Goal: Task Accomplishment & Management: Manage account settings

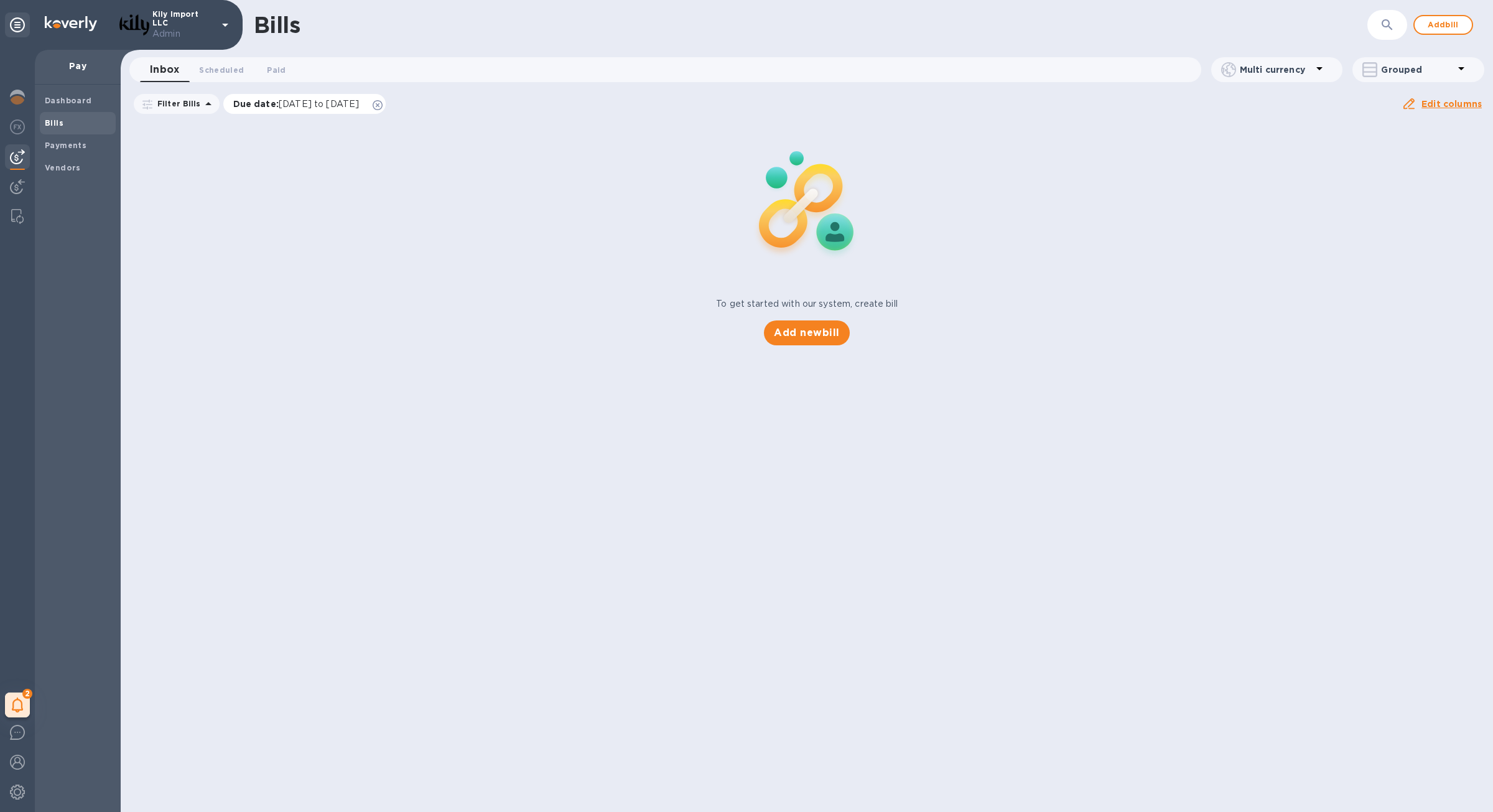
click at [382, 107] on icon at bounding box center [378, 105] width 10 height 10
click at [16, 141] on div at bounding box center [17, 128] width 25 height 27
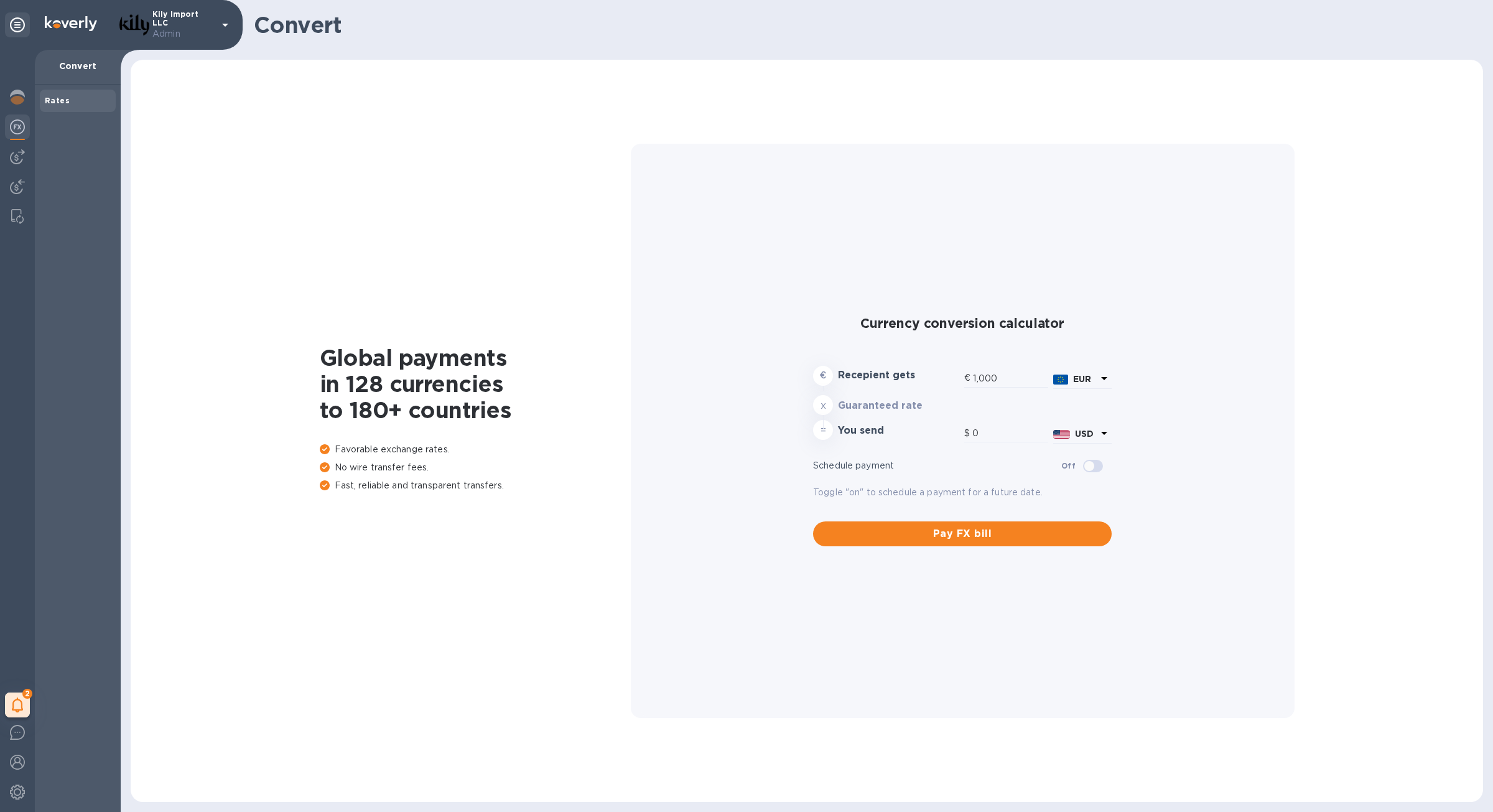
type input "1,176.82"
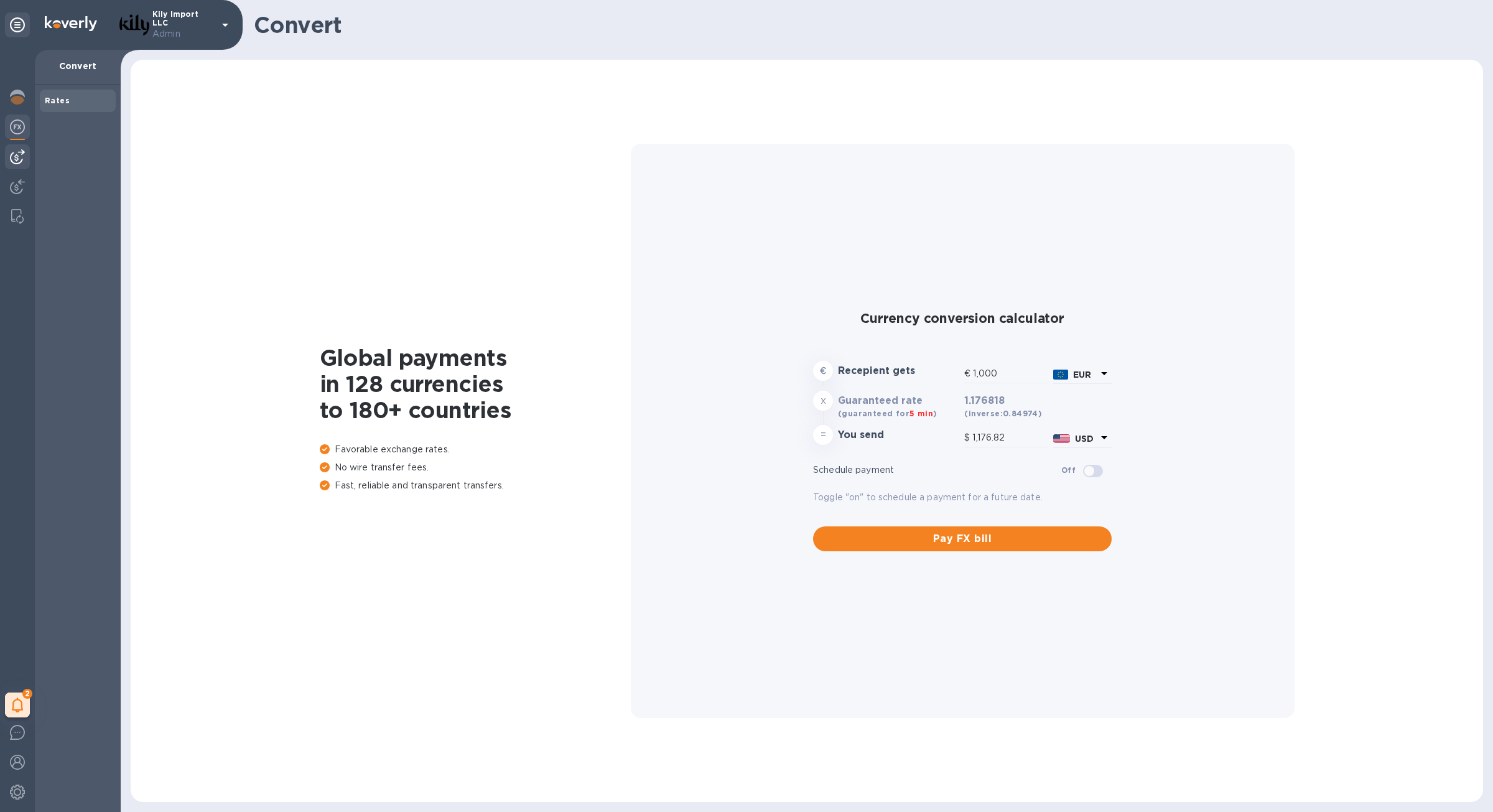
click at [16, 161] on img at bounding box center [18, 157] width 15 height 15
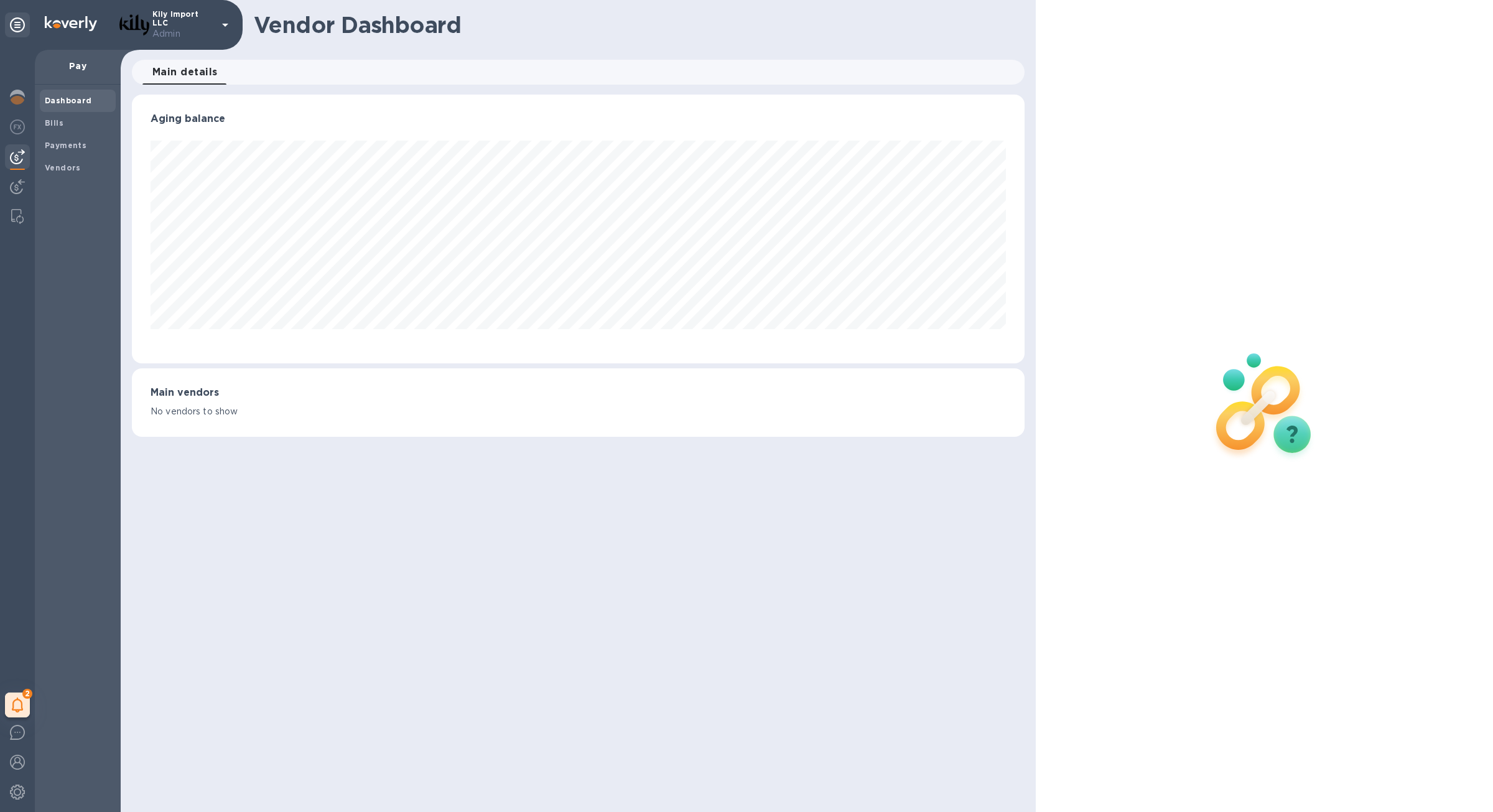
scroll to position [269, 892]
click at [14, 97] on img at bounding box center [18, 97] width 15 height 15
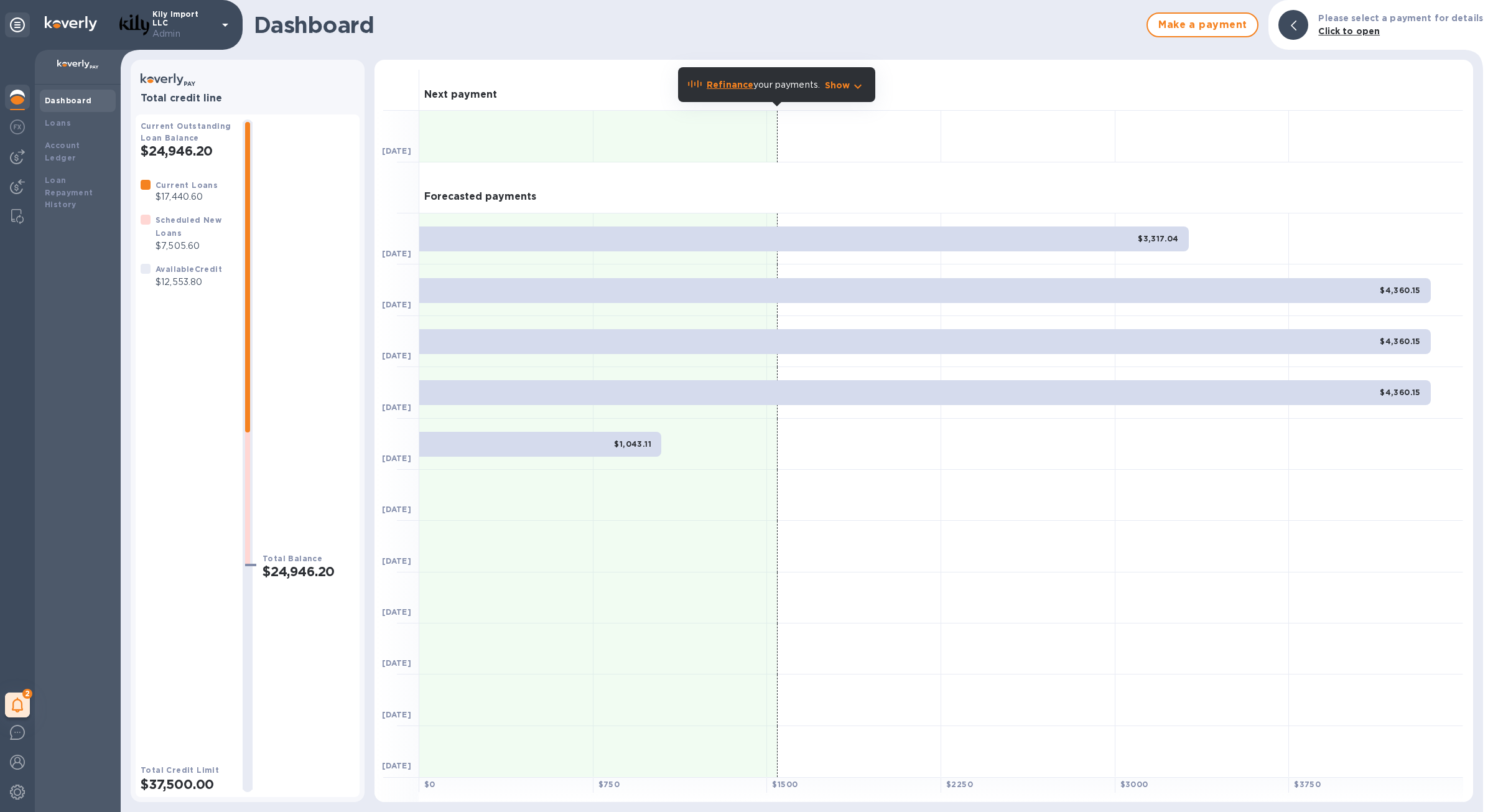
click at [188, 277] on p "$12,553.80" at bounding box center [189, 281] width 66 height 13
click at [74, 115] on div "Loans" at bounding box center [78, 122] width 76 height 22
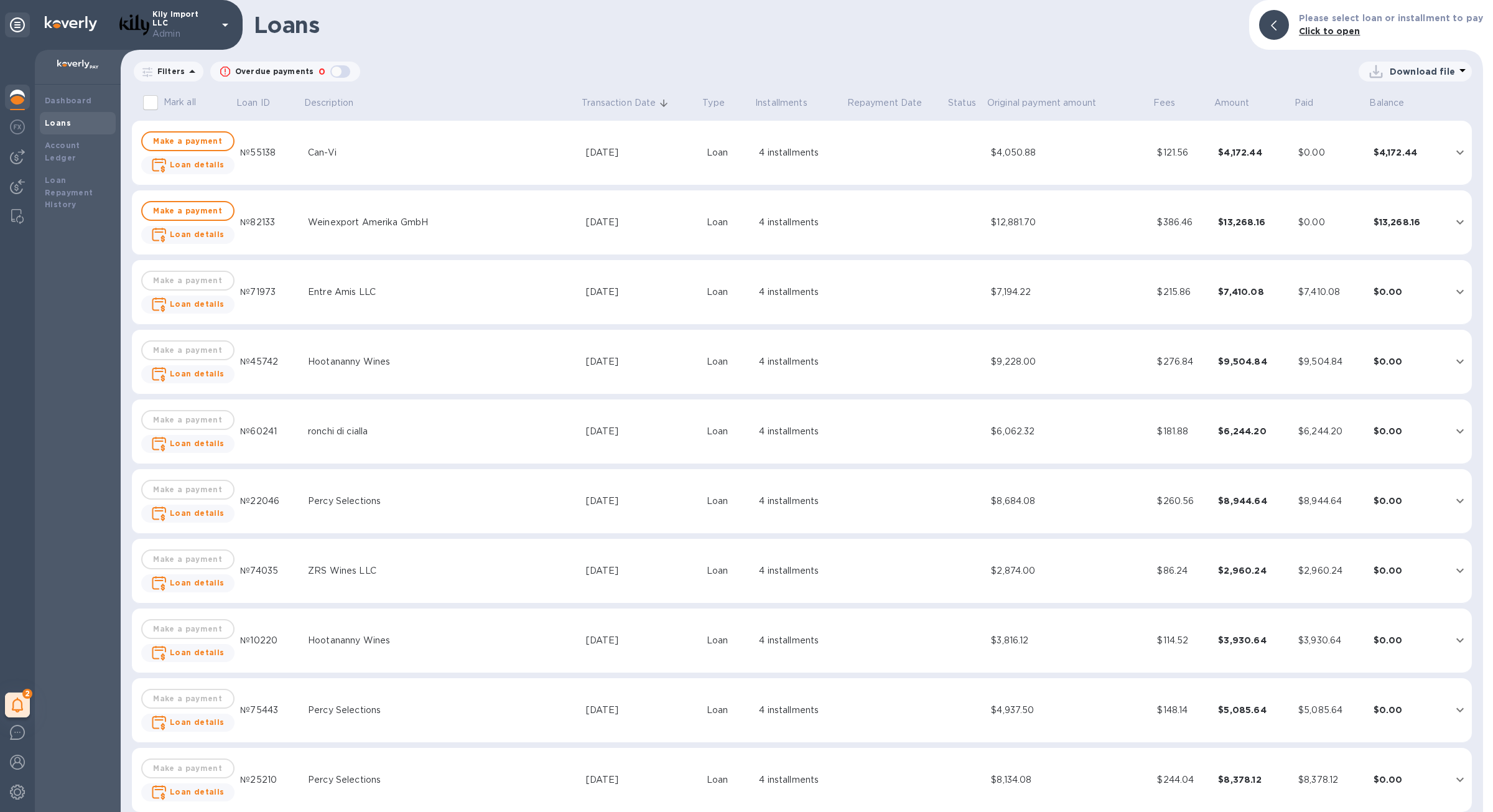
click at [947, 139] on td at bounding box center [966, 153] width 39 height 65
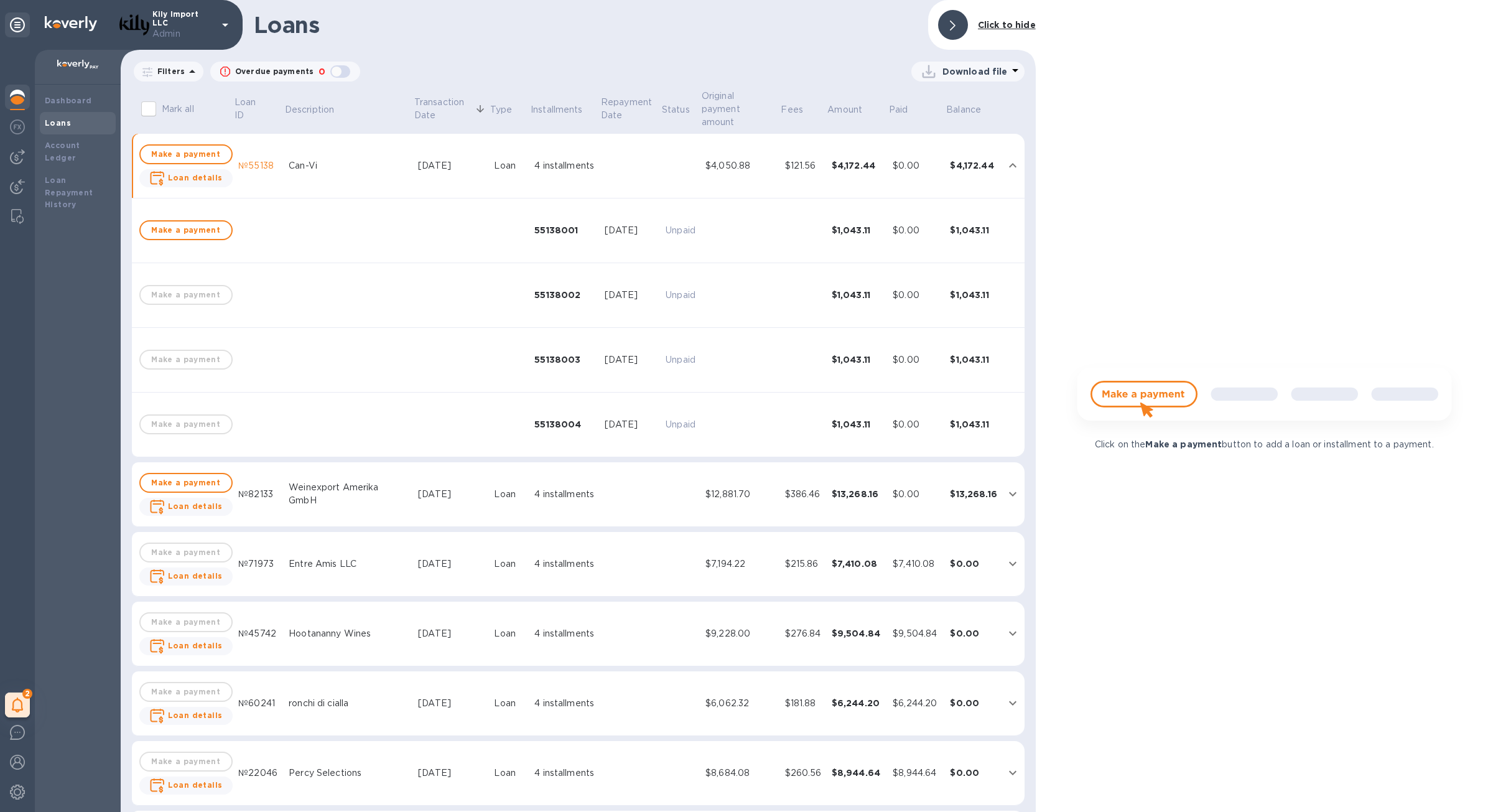
click at [780, 484] on td "$386.46" at bounding box center [803, 495] width 47 height 65
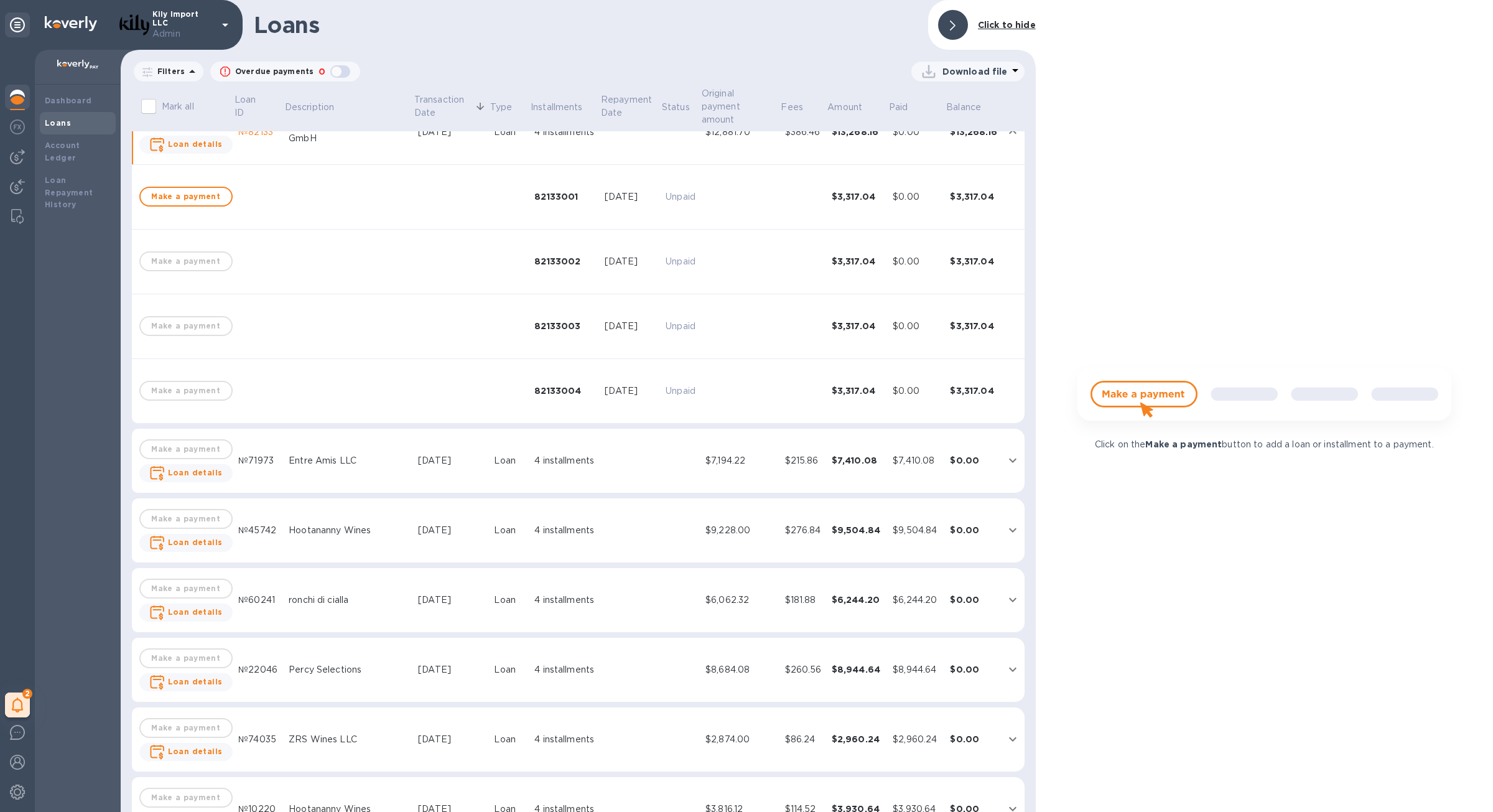
scroll to position [399, 0]
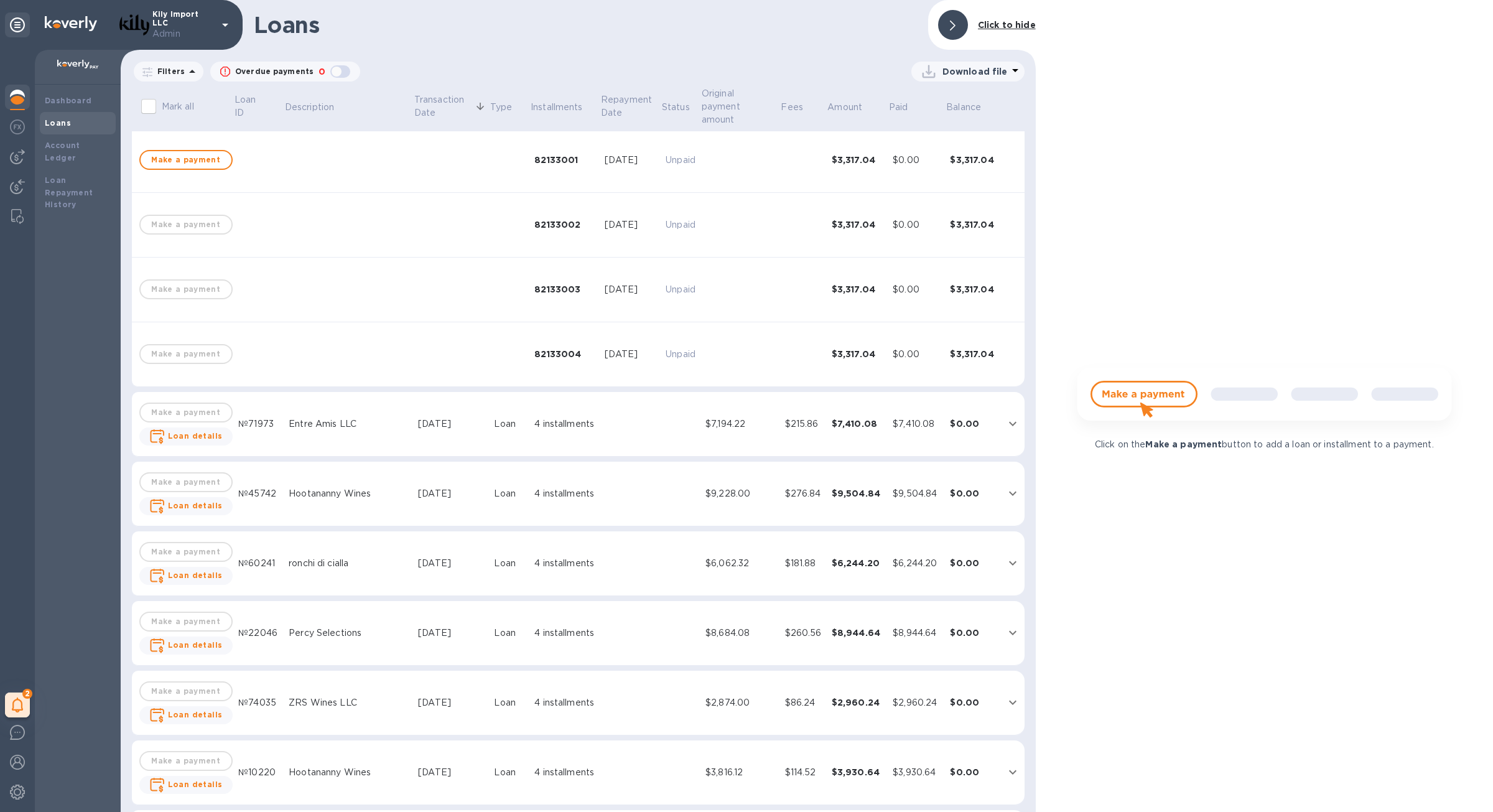
click at [763, 418] on div "$7,194.22" at bounding box center [740, 424] width 70 height 13
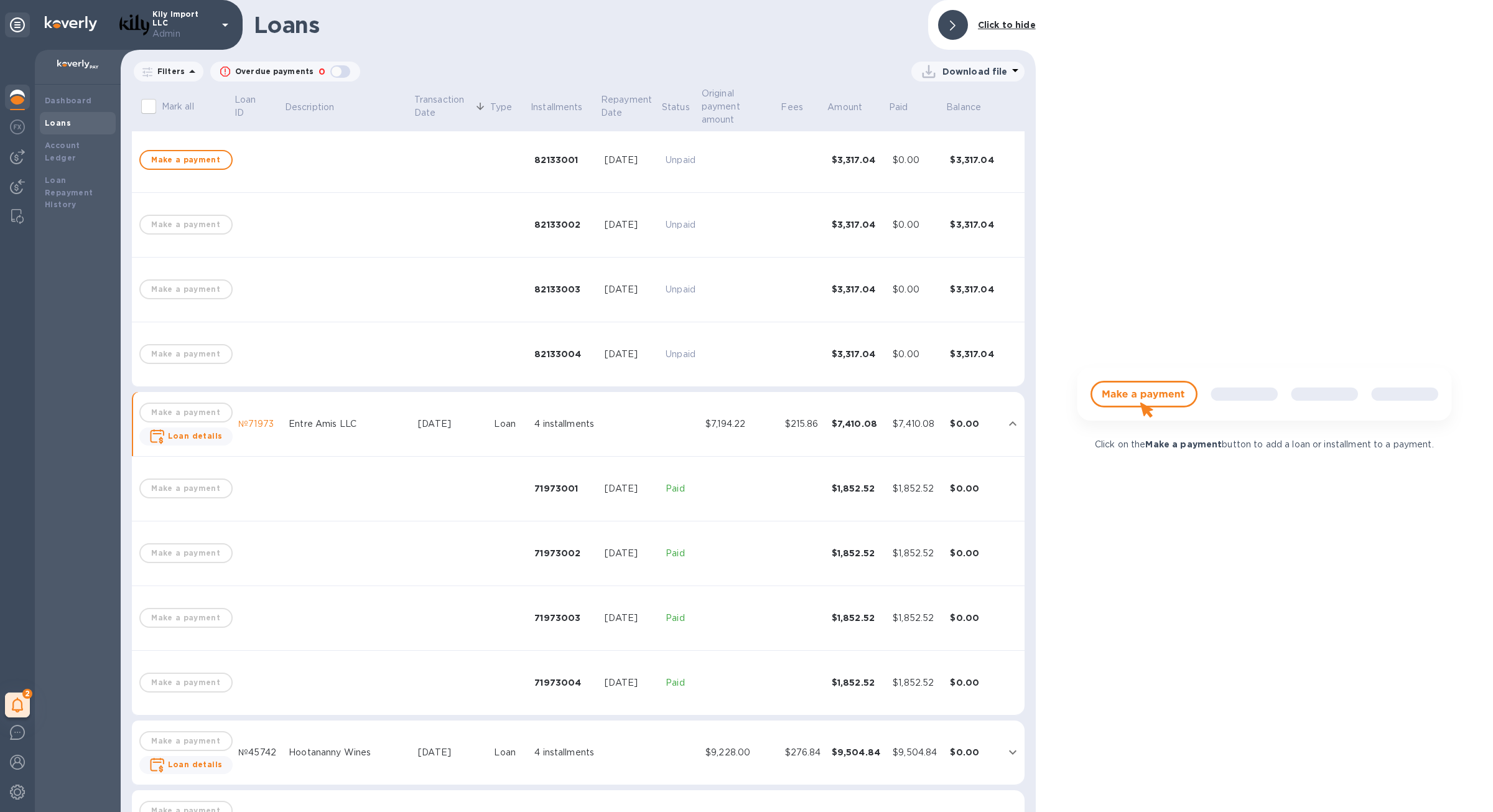
click at [780, 723] on td "$276.84" at bounding box center [803, 752] width 47 height 65
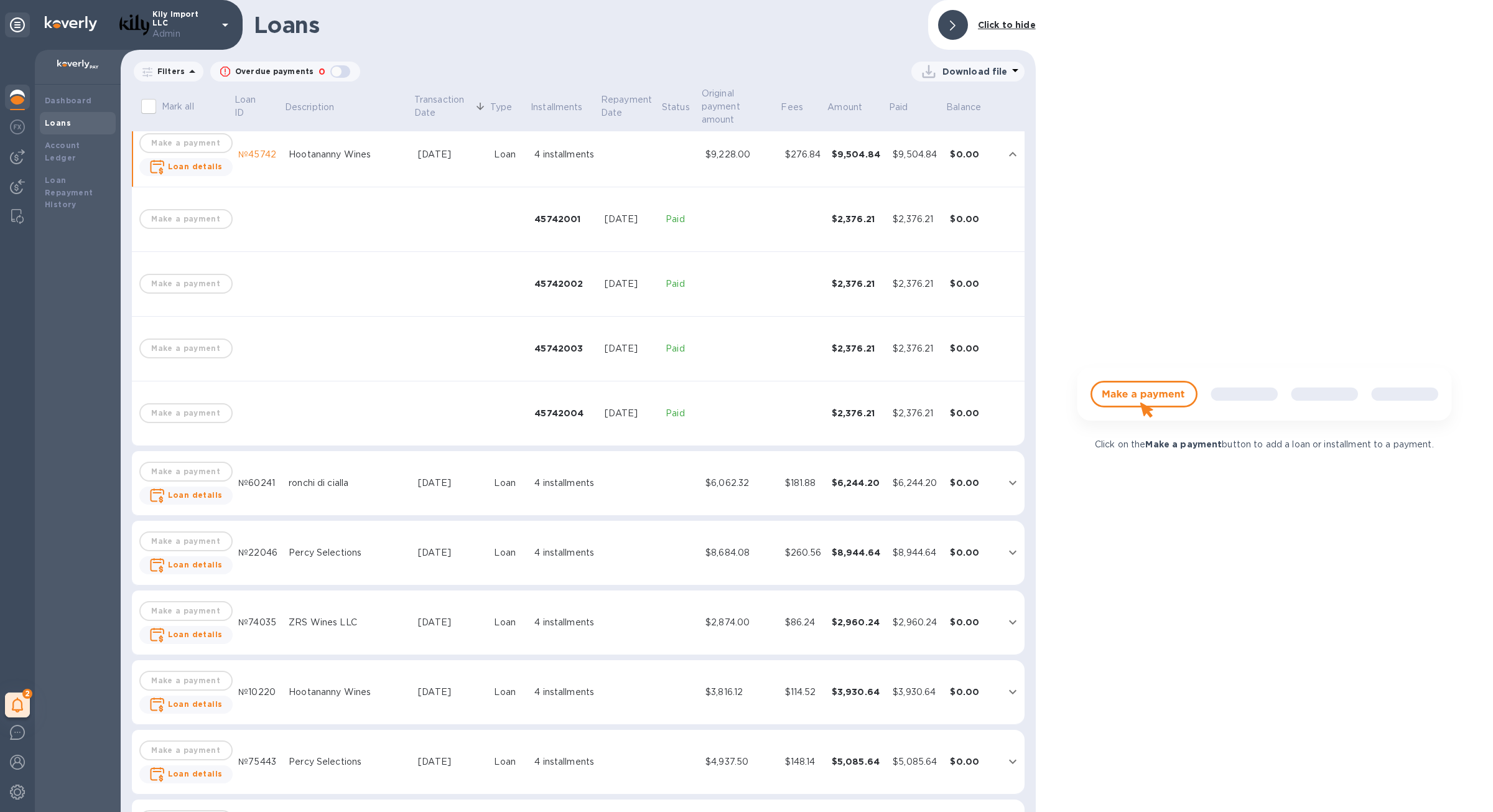
scroll to position [884, 0]
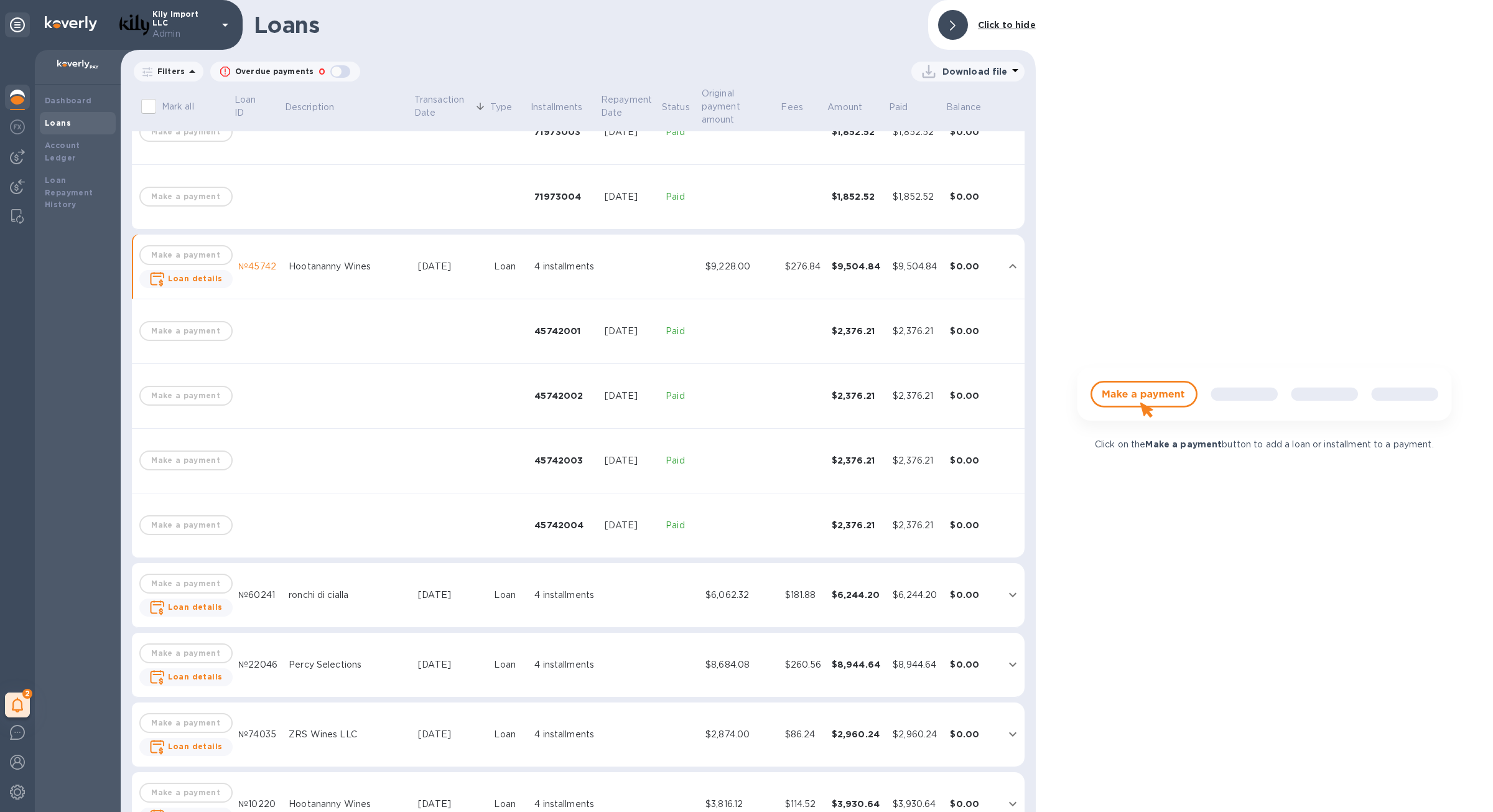
click at [745, 566] on td "$6,062.32" at bounding box center [740, 595] width 80 height 65
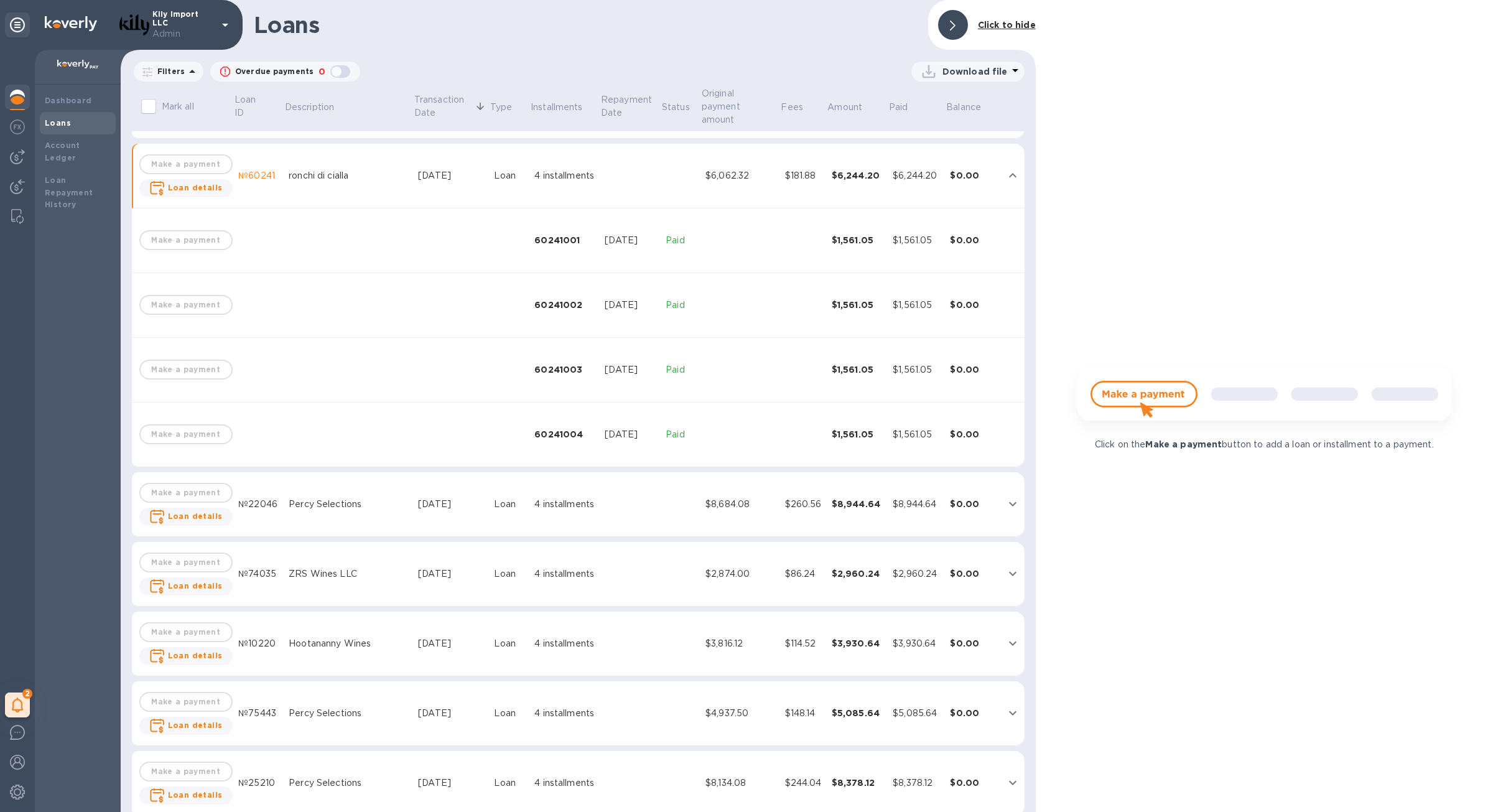
click at [725, 497] on div "$8,684.08" at bounding box center [740, 503] width 70 height 13
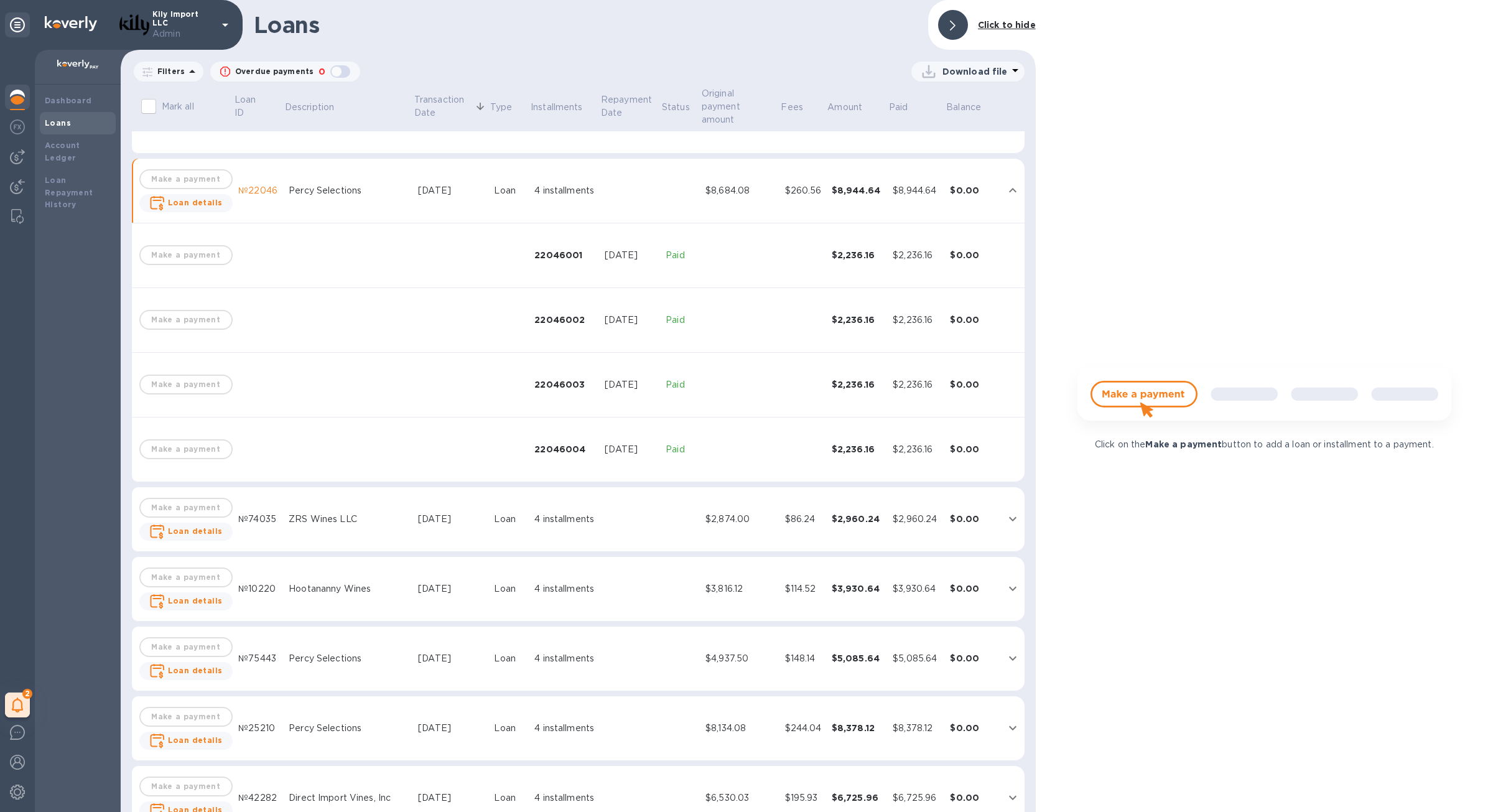
click at [726, 517] on td "$2,874.00" at bounding box center [740, 520] width 80 height 65
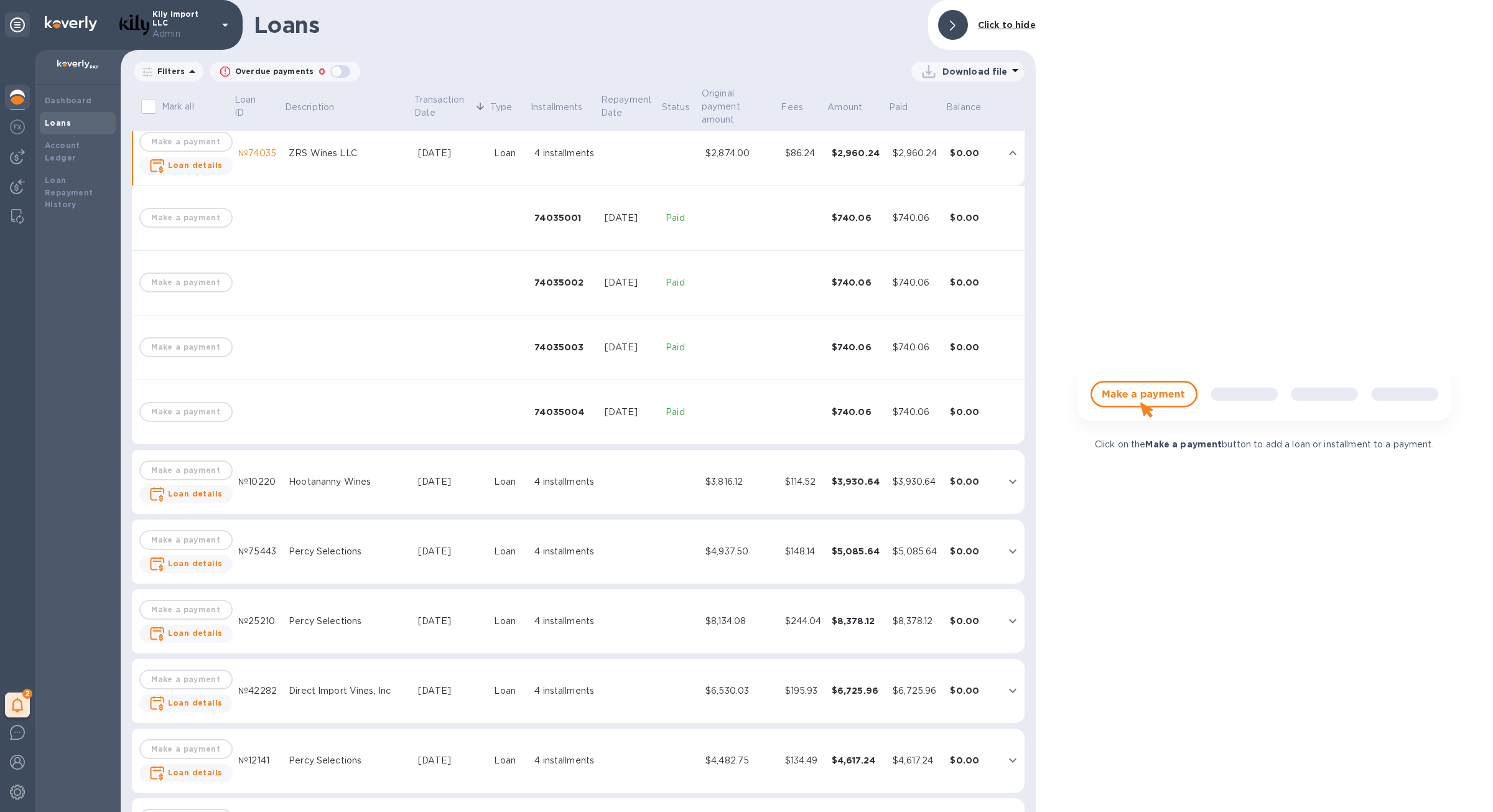
scroll to position [2021, 0]
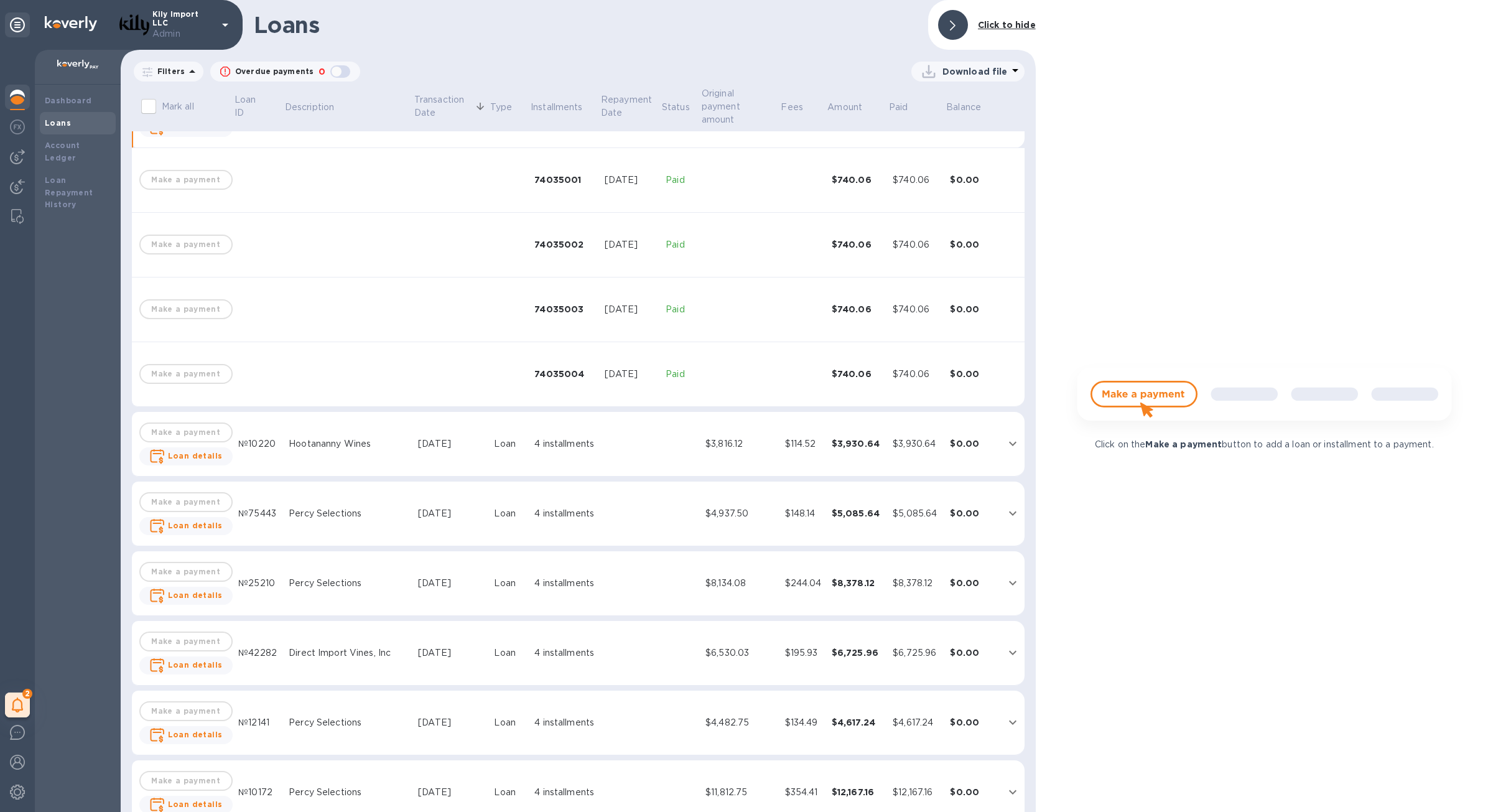
click at [711, 437] on div "$3,816.12" at bounding box center [740, 443] width 70 height 13
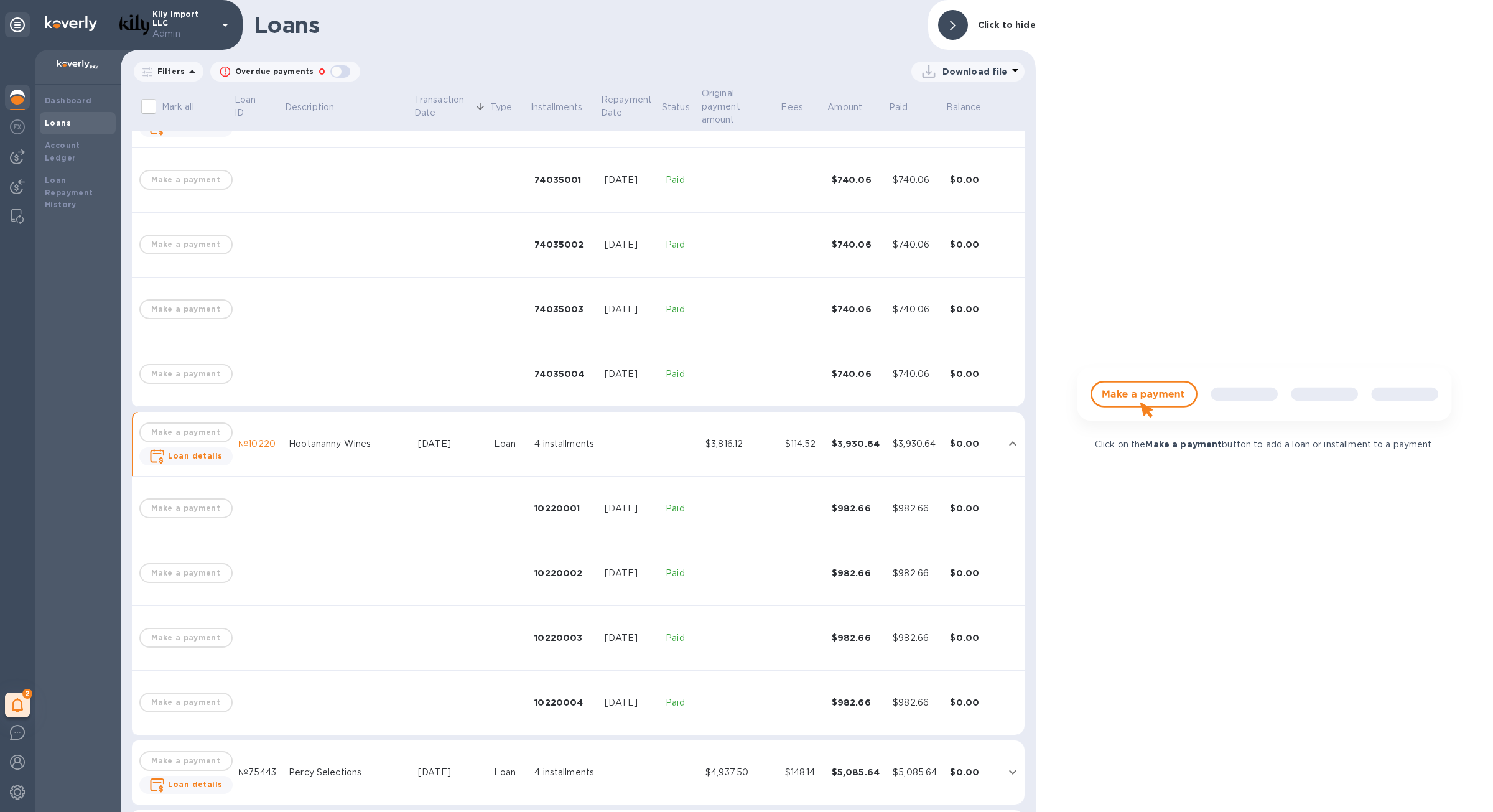
click at [750, 744] on td "$4,937.50" at bounding box center [740, 773] width 80 height 65
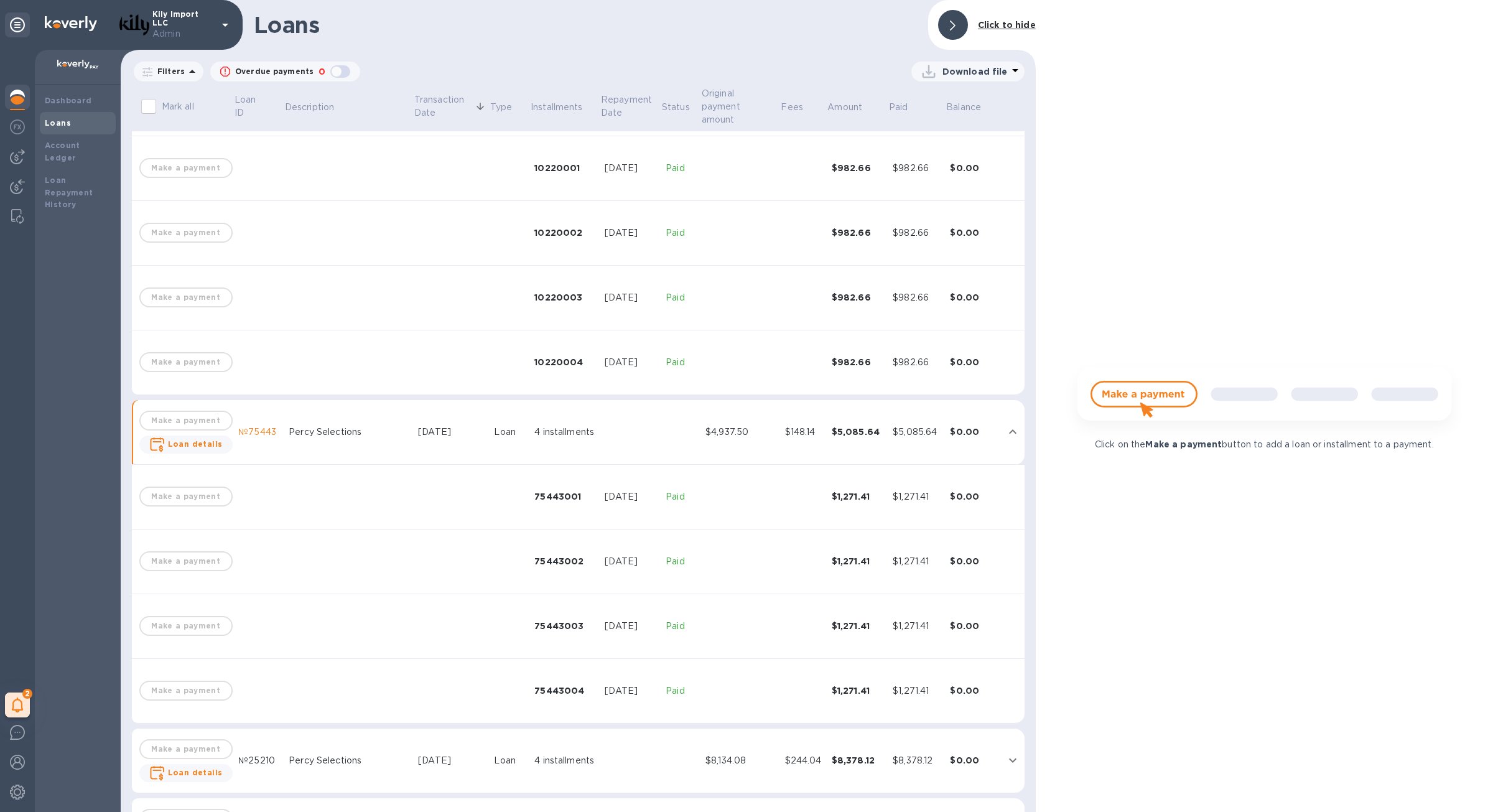
scroll to position [2460, 0]
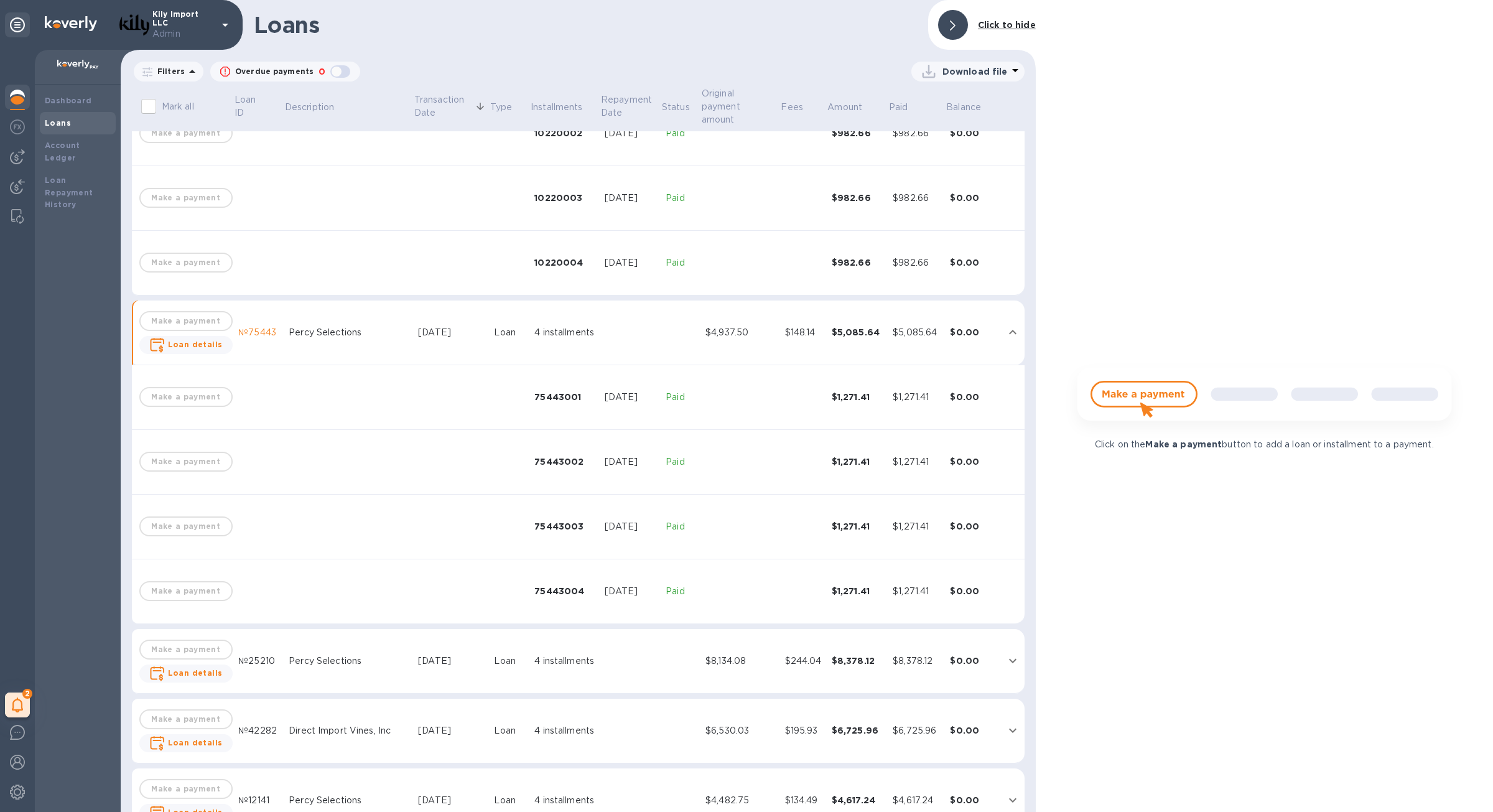
click at [728, 629] on td "$8,134.08" at bounding box center [740, 661] width 80 height 65
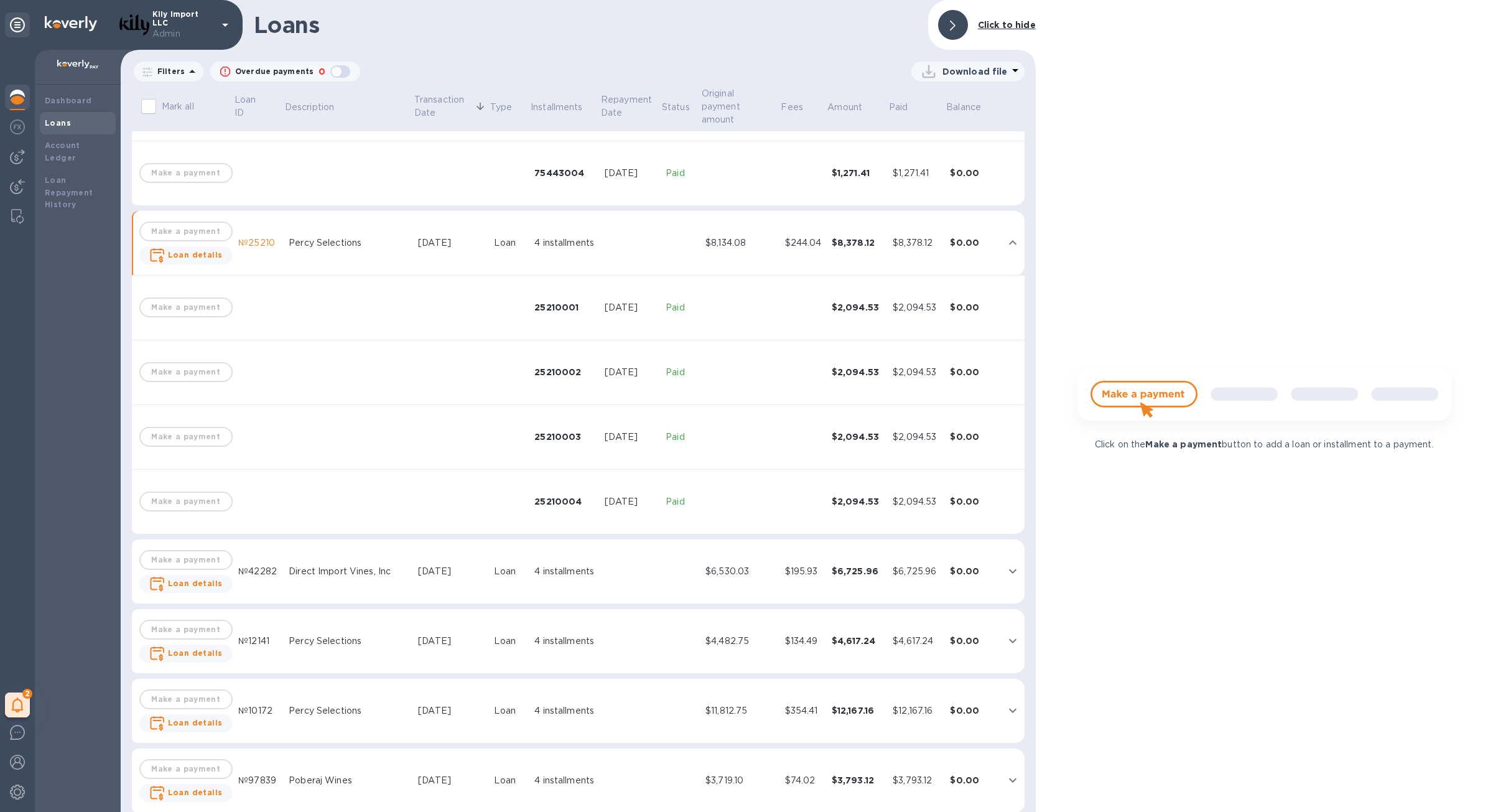
scroll to position [2907, 0]
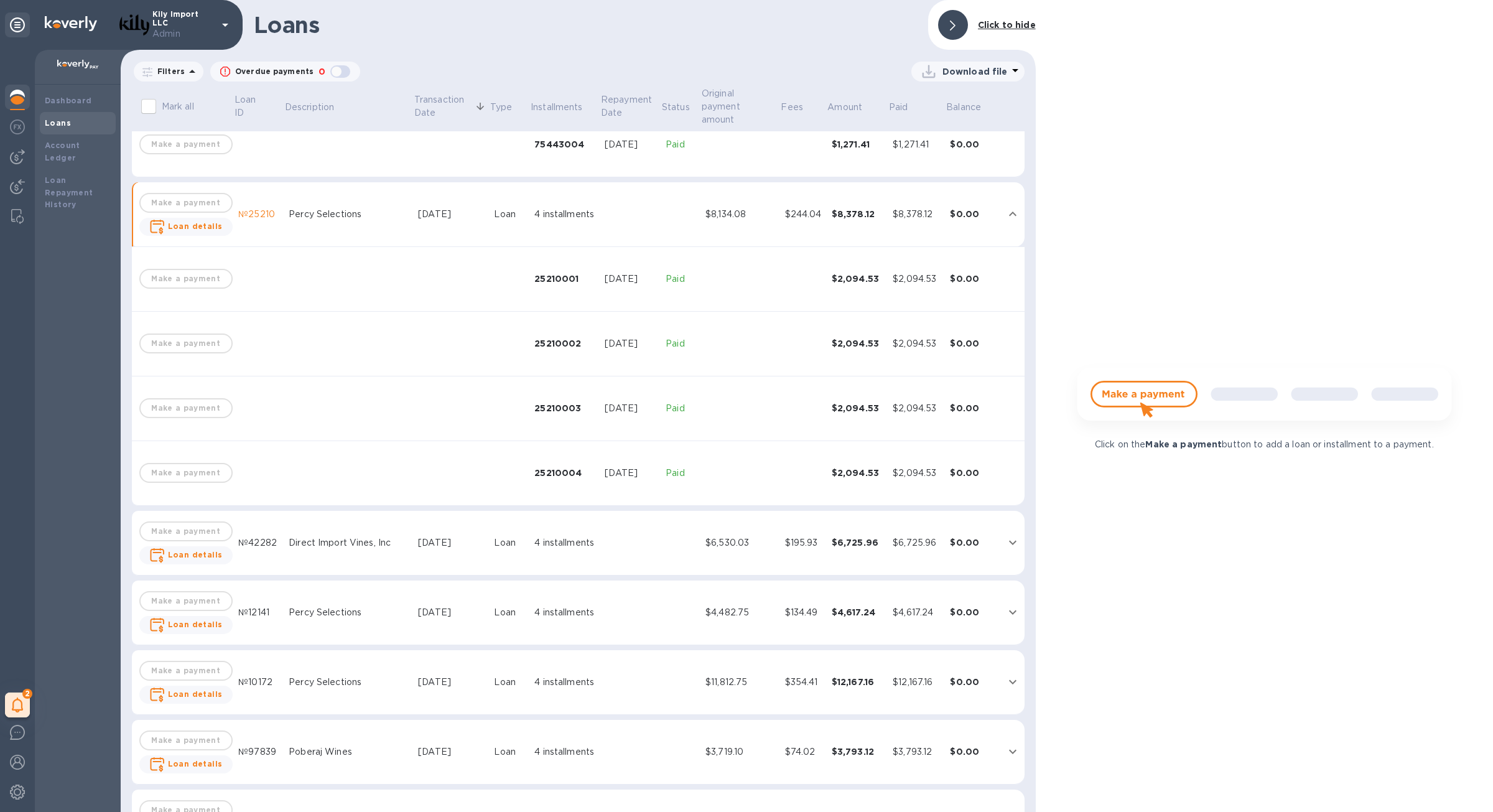
click at [703, 516] on td "$6,530.03" at bounding box center [740, 543] width 80 height 65
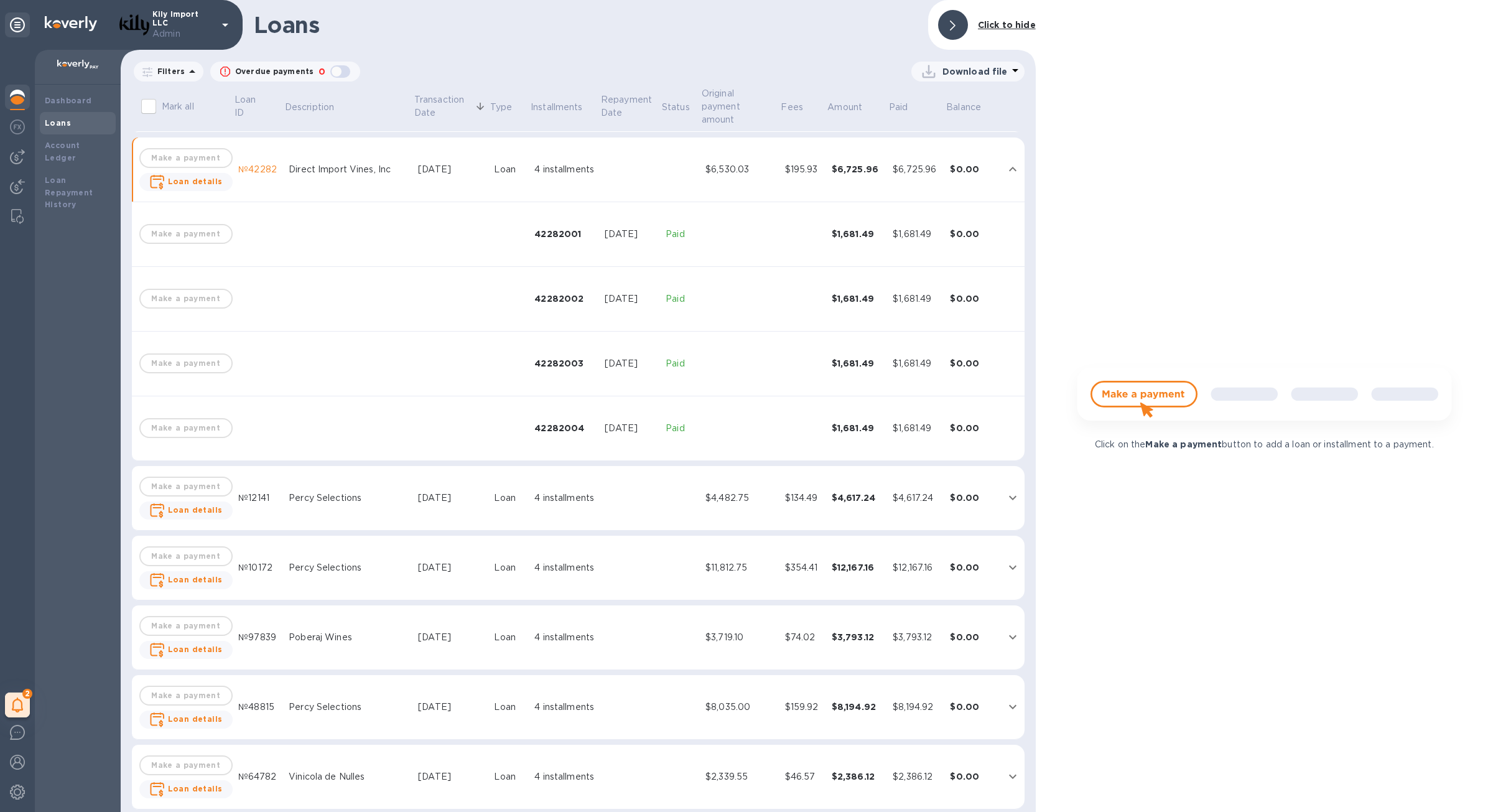
click at [703, 515] on td "$4,482.75" at bounding box center [740, 499] width 80 height 65
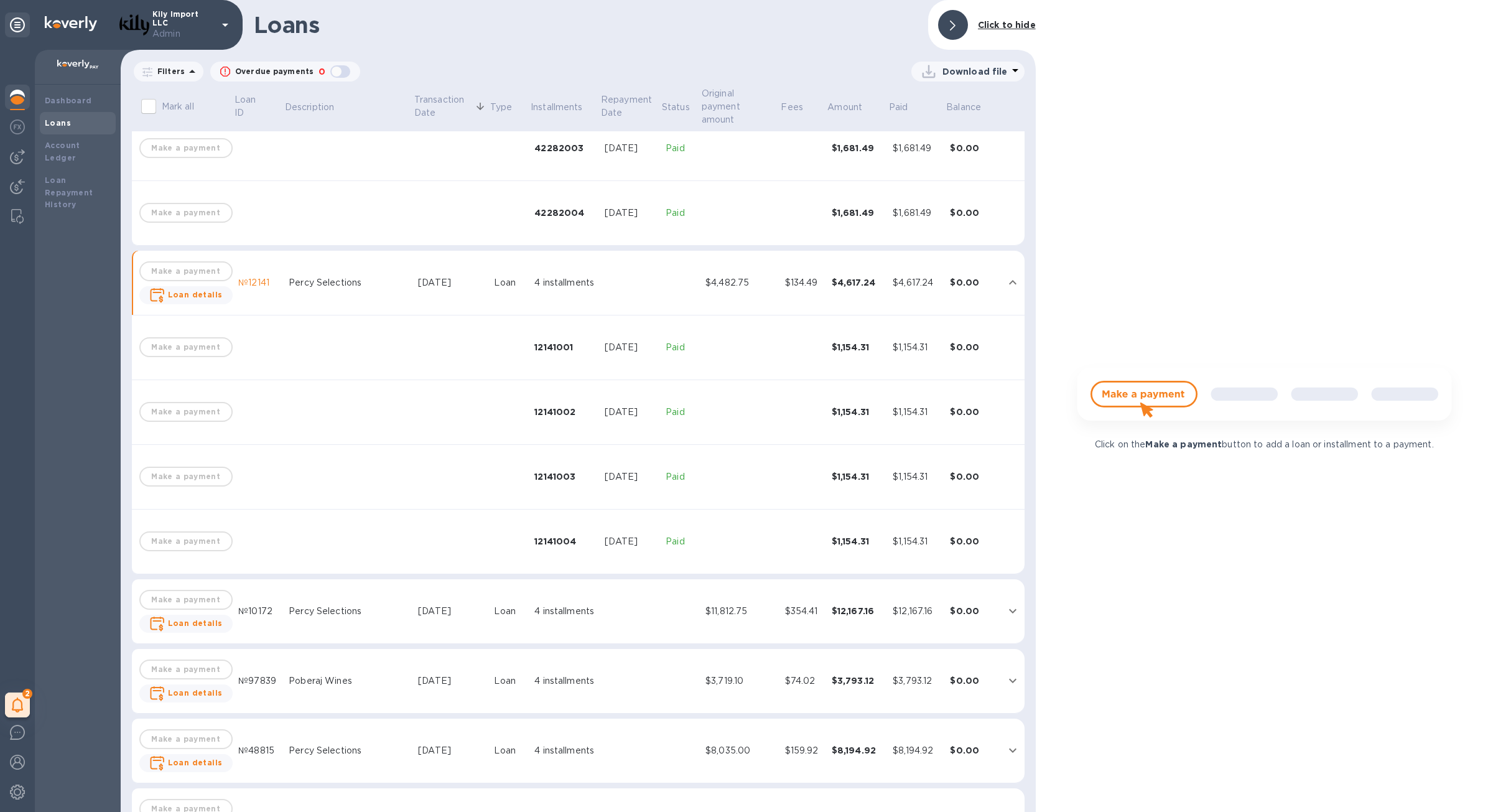
click at [711, 581] on td "$11,812.75" at bounding box center [740, 612] width 80 height 65
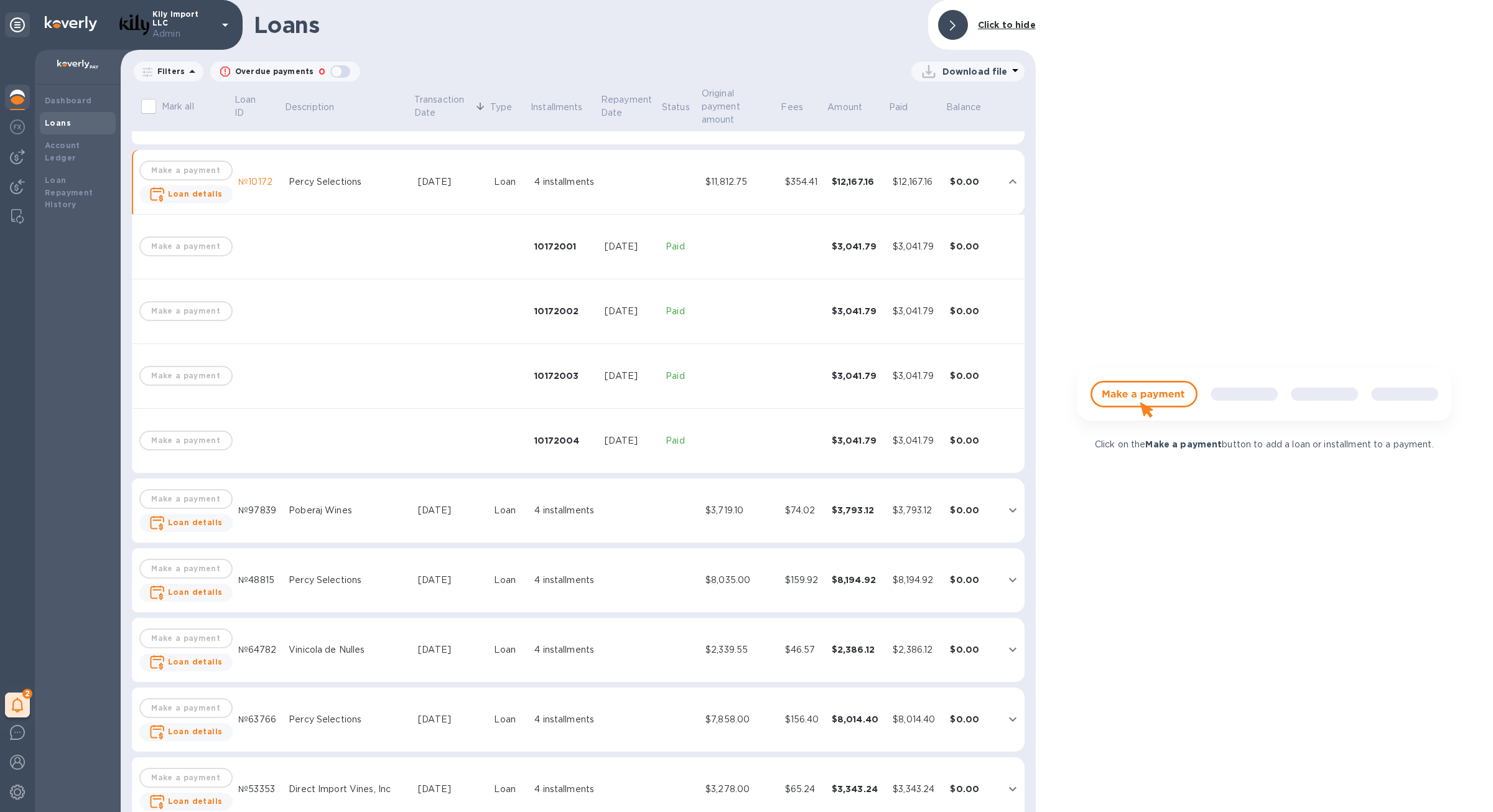
scroll to position [3954, 0]
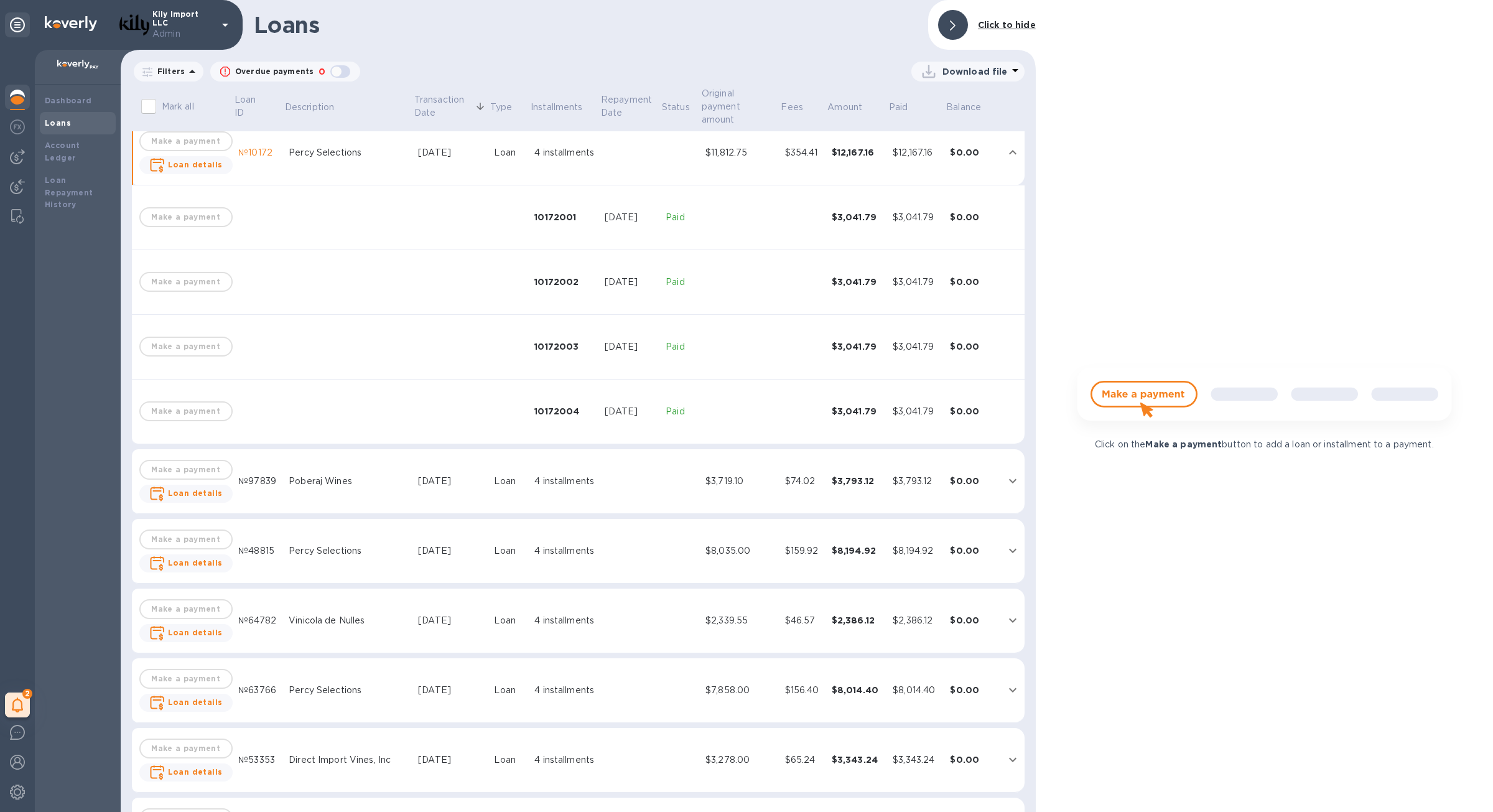
click at [700, 470] on td "$3,719.10" at bounding box center [740, 482] width 80 height 65
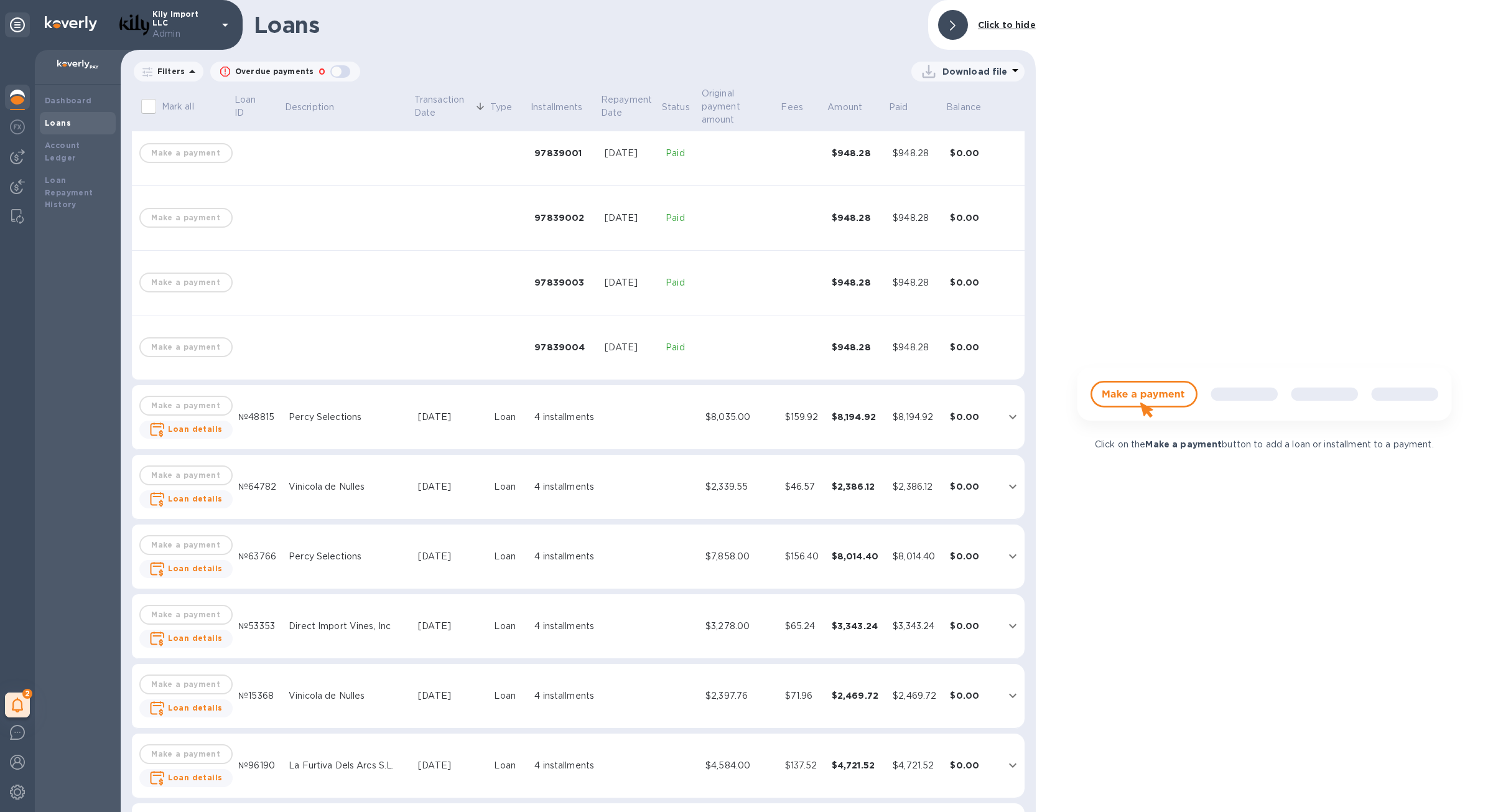
scroll to position [4374, 0]
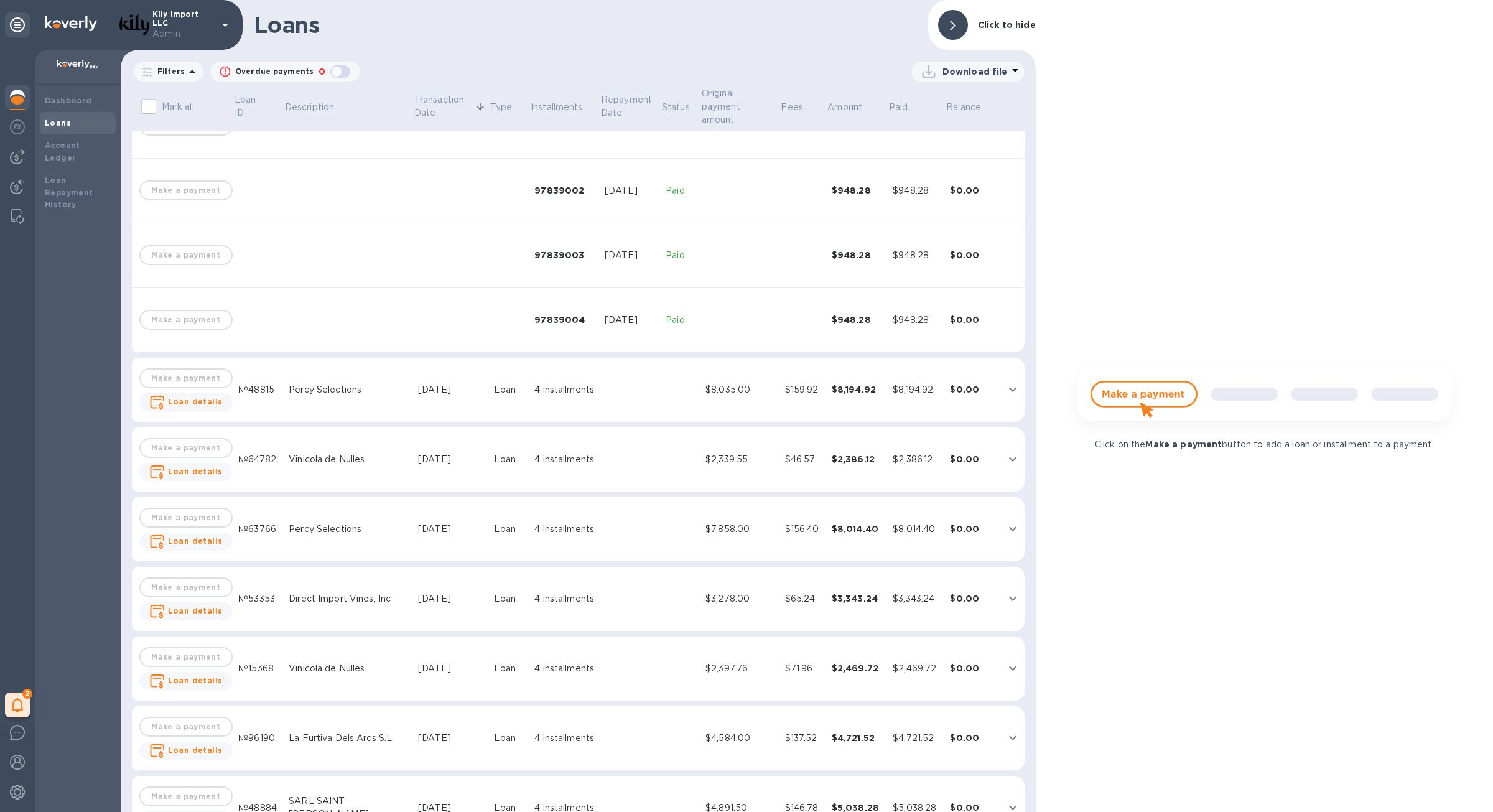
click at [667, 387] on td at bounding box center [680, 390] width 40 height 65
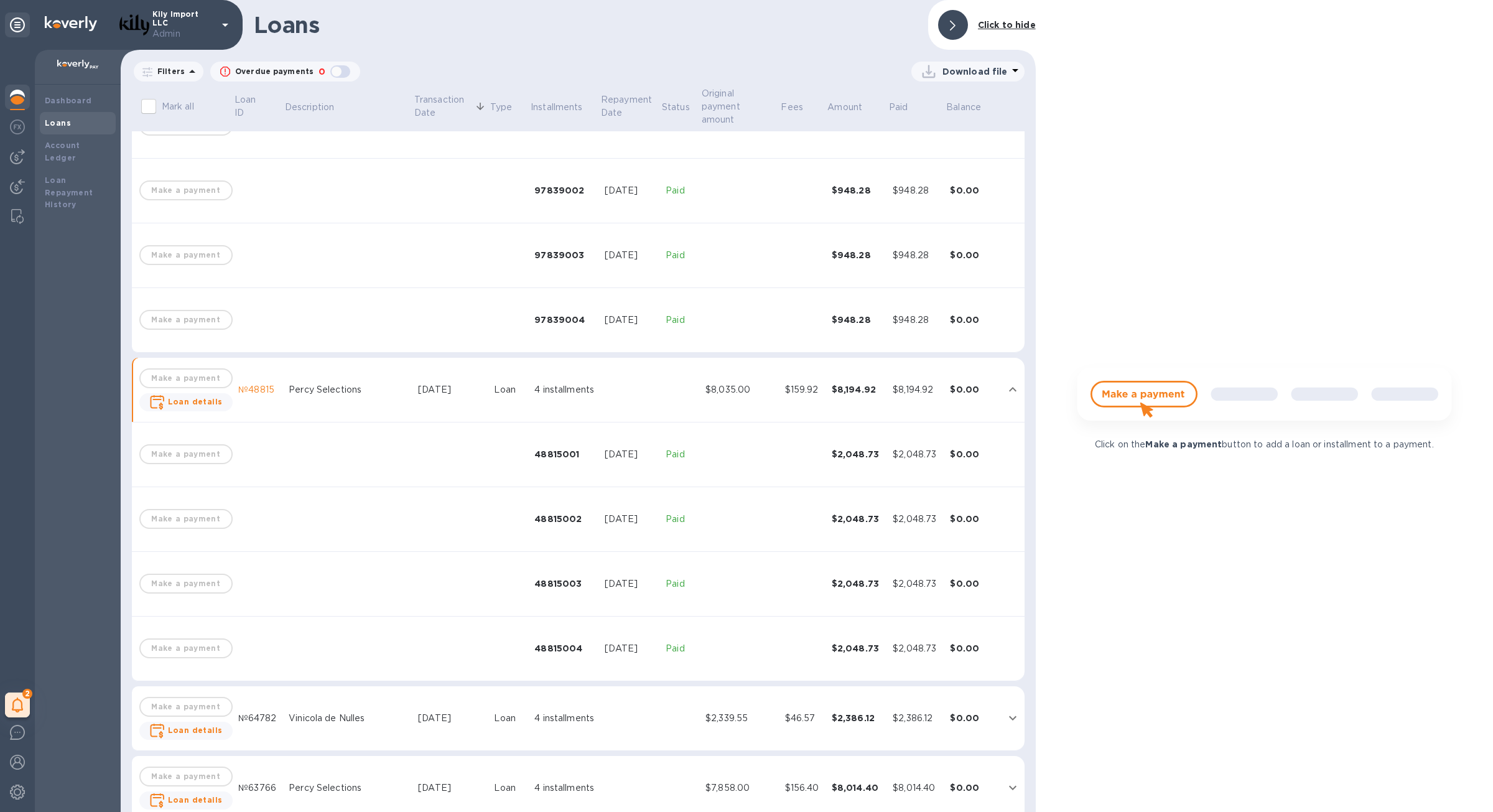
click at [674, 711] on td at bounding box center [680, 719] width 40 height 65
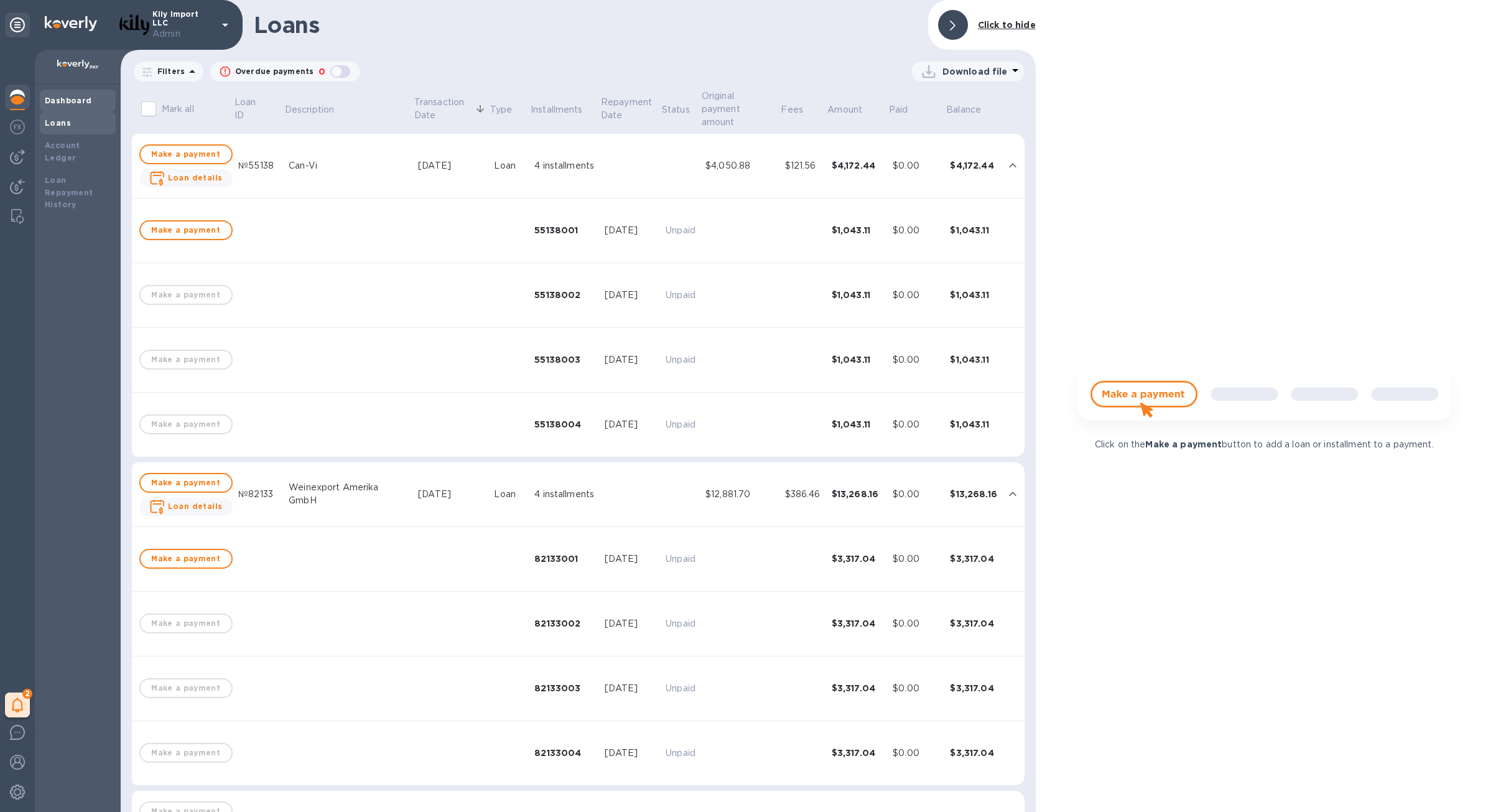
click at [70, 104] on b "Dashboard" at bounding box center [68, 101] width 47 height 9
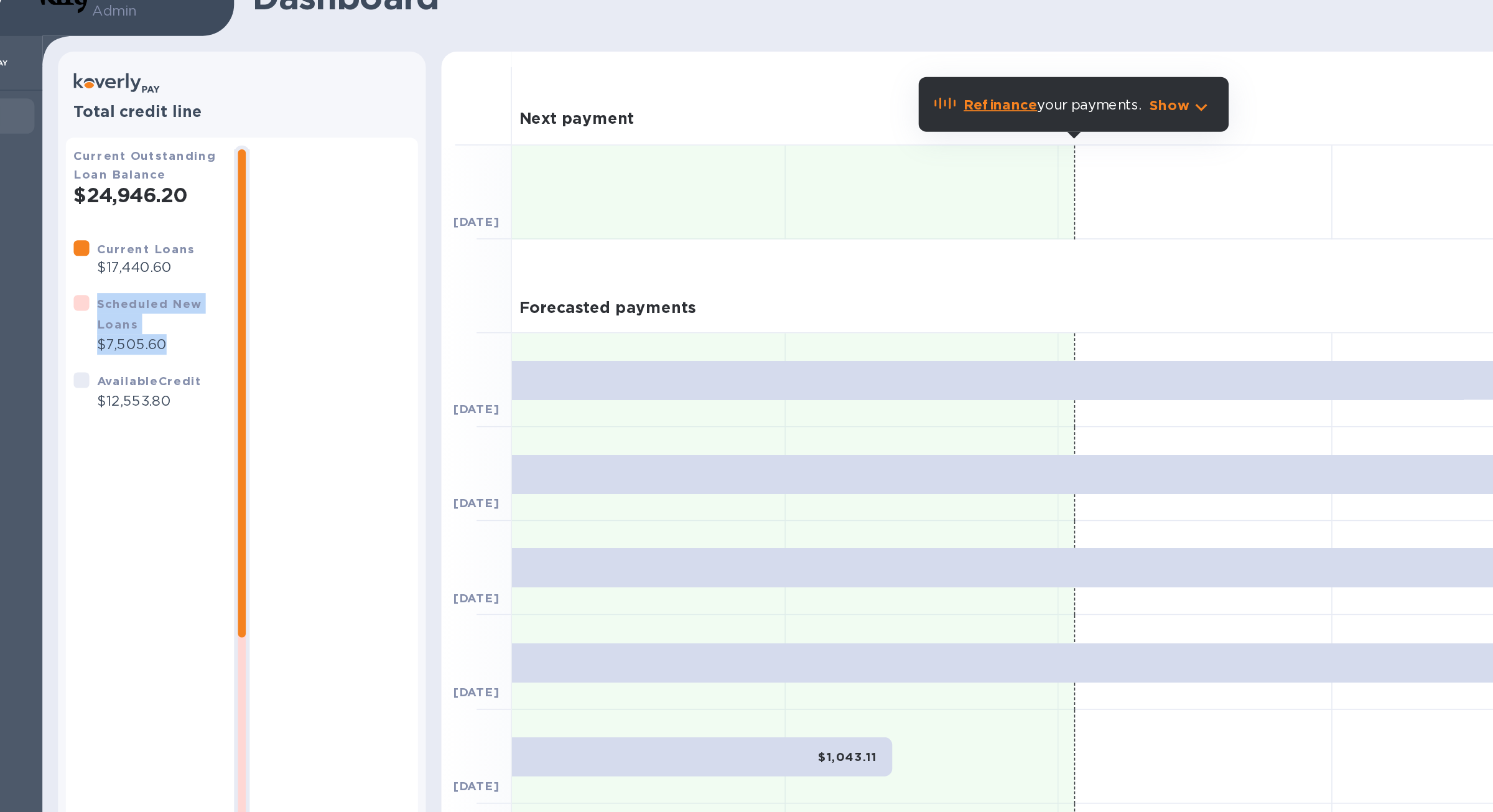
drag, startPoint x: 206, startPoint y: 244, endPoint x: 156, endPoint y: 221, distance: 55.0
click at [156, 221] on div "Scheduled New Loans $7,505.60" at bounding box center [194, 233] width 77 height 39
click at [180, 246] on p "$7,505.60" at bounding box center [194, 246] width 77 height 13
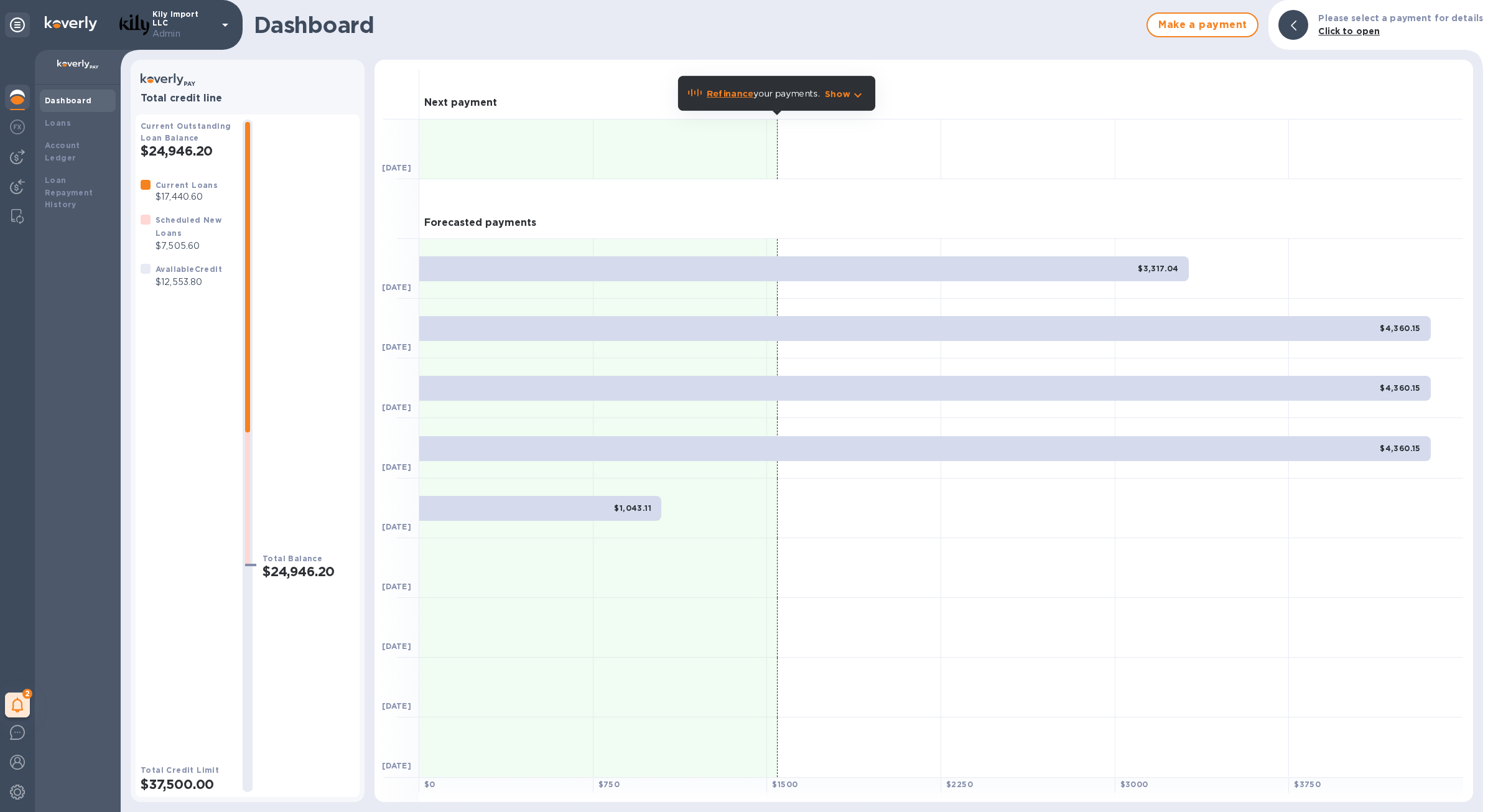
click at [192, 291] on div "Available Credit $12,553.80" at bounding box center [189, 275] width 72 height 31
click at [164, 249] on p "$7,505.60" at bounding box center [194, 246] width 77 height 13
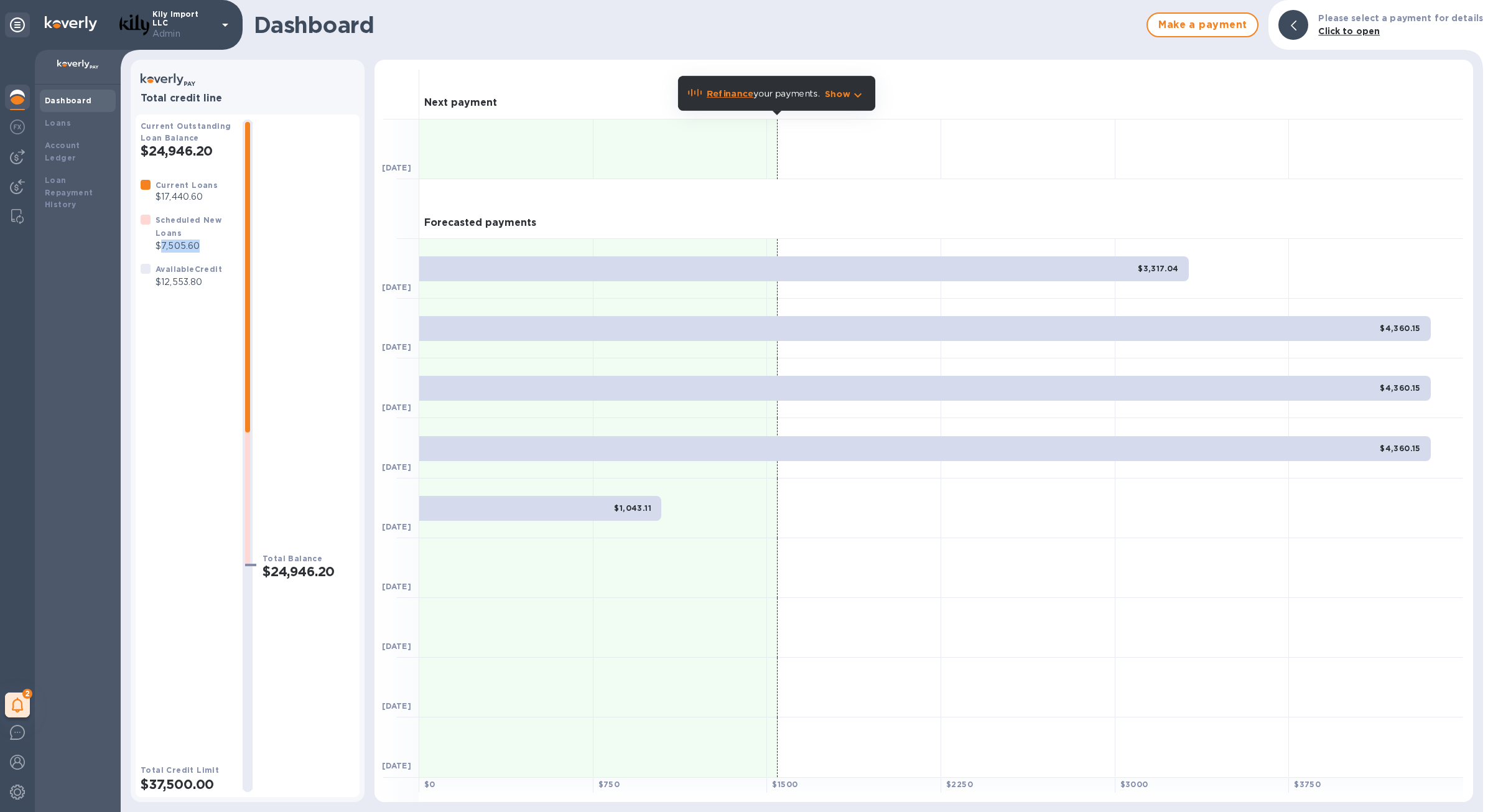
click at [164, 249] on p "$7,505.60" at bounding box center [194, 246] width 77 height 13
click at [78, 202] on div "Loan Repayment History" at bounding box center [78, 193] width 76 height 47
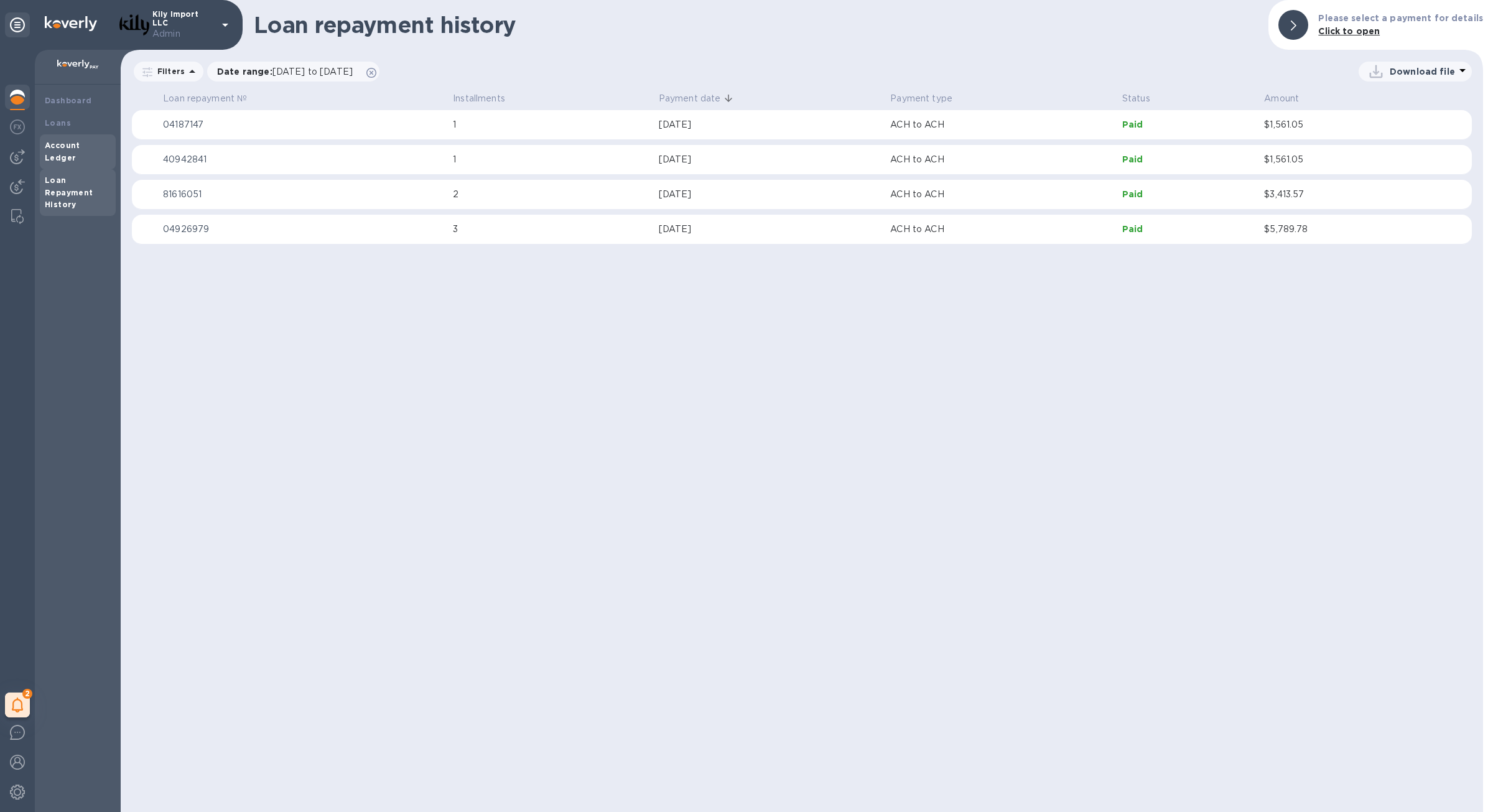
click at [68, 141] on b "Account Ledger" at bounding box center [62, 152] width 35 height 22
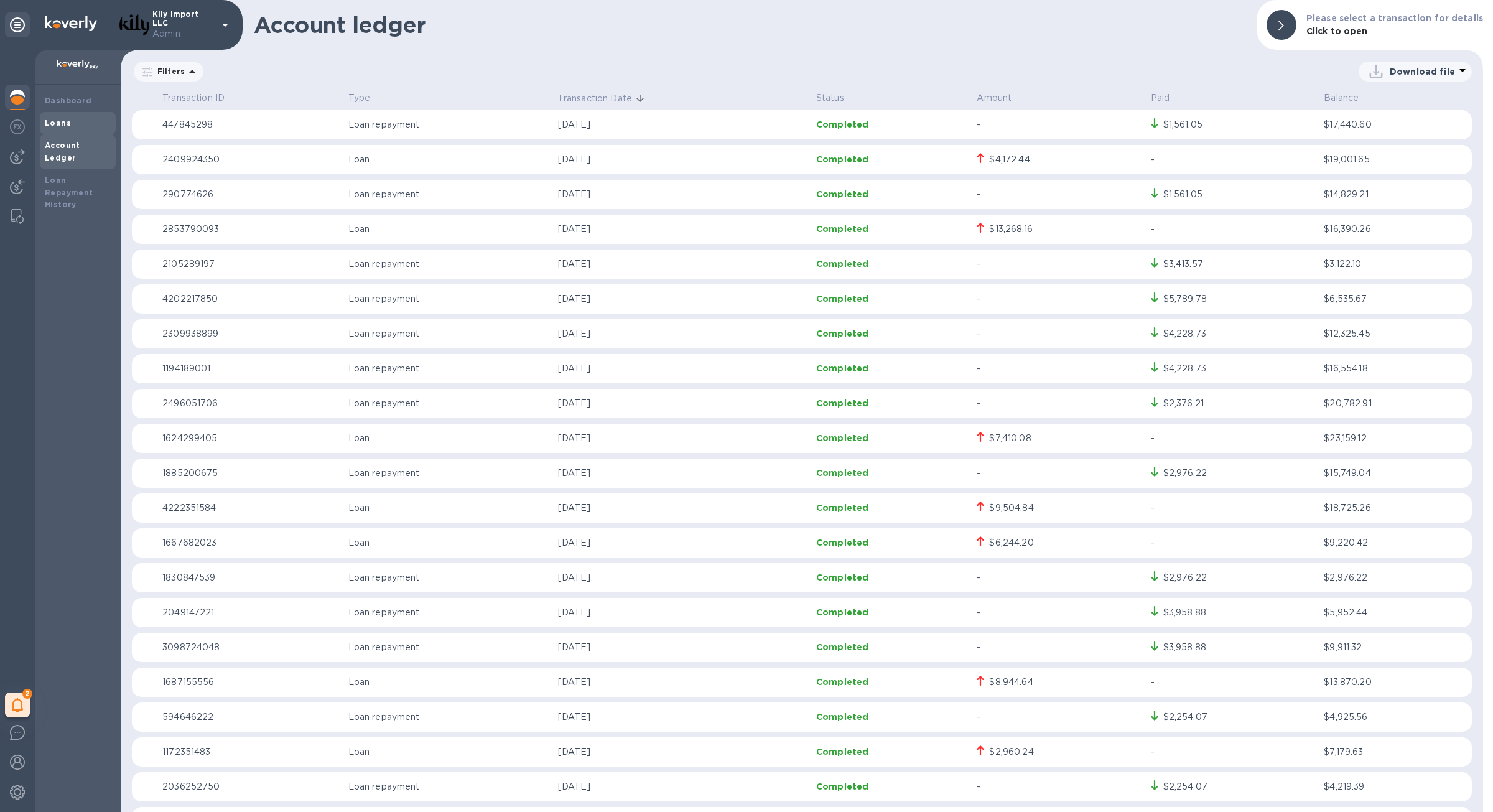
click at [55, 120] on b "Loans" at bounding box center [58, 123] width 26 height 9
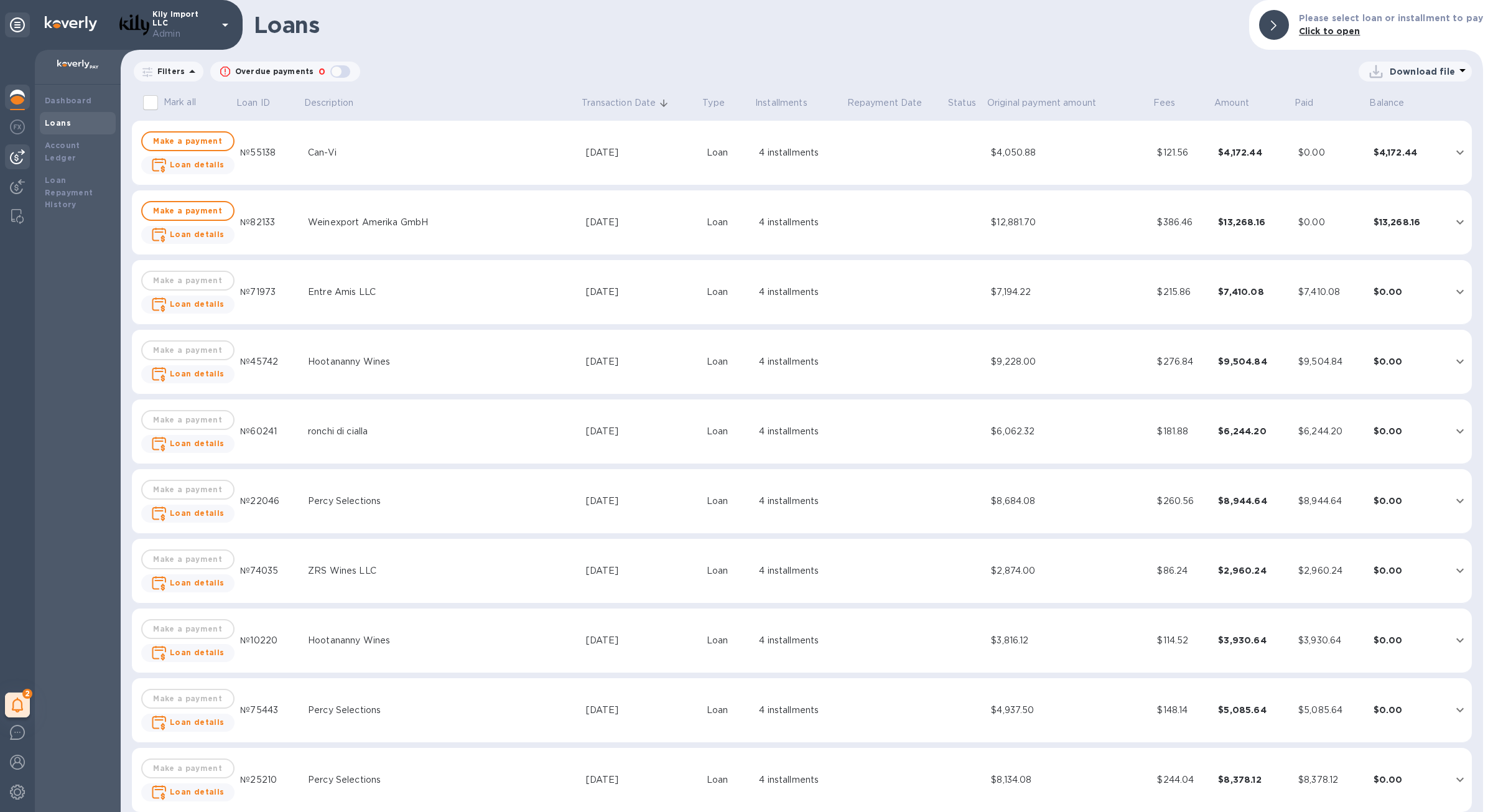
click at [16, 152] on img at bounding box center [18, 157] width 15 height 15
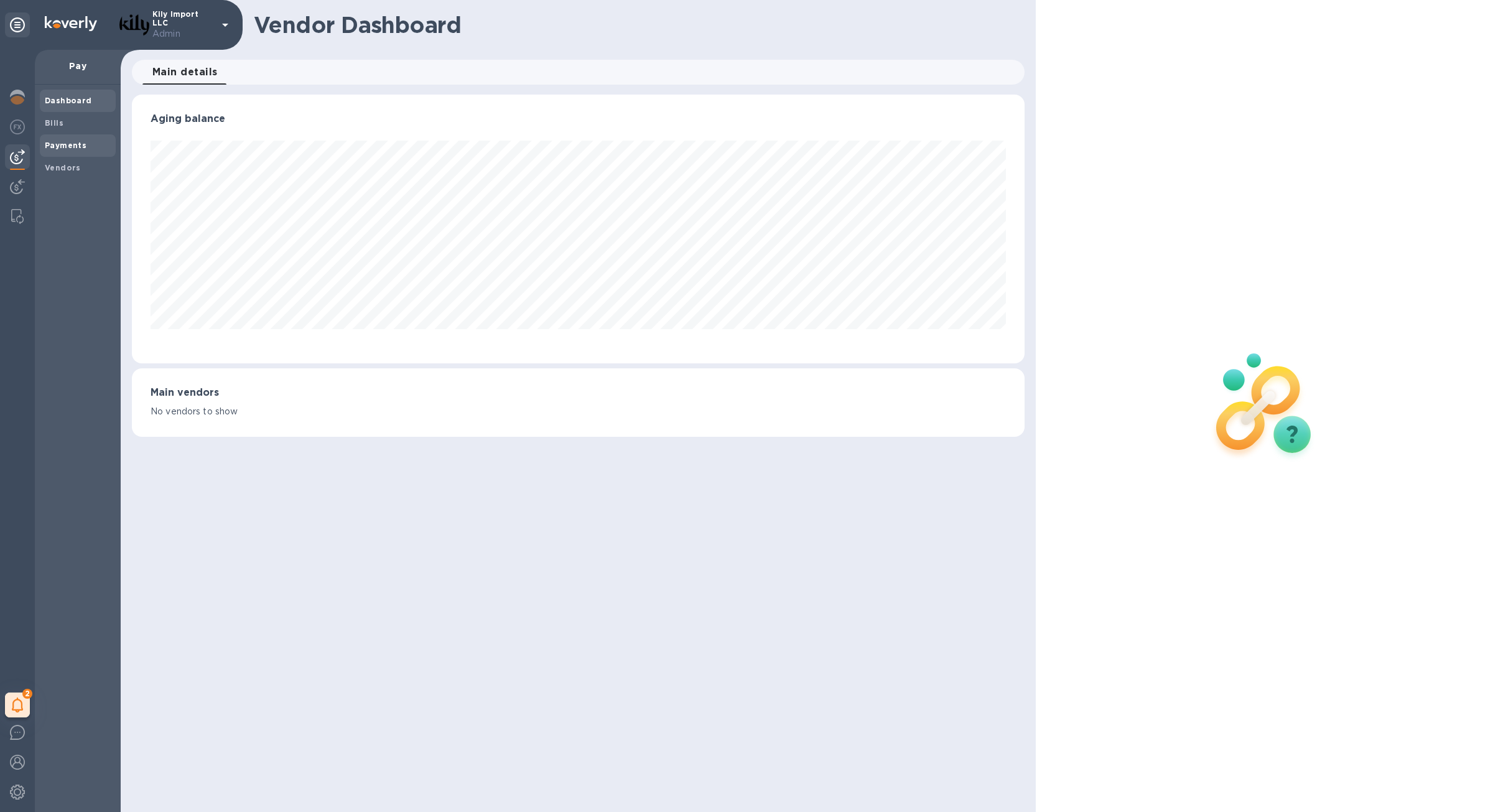
scroll to position [269, 892]
click at [64, 150] on b "Payments" at bounding box center [66, 145] width 42 height 9
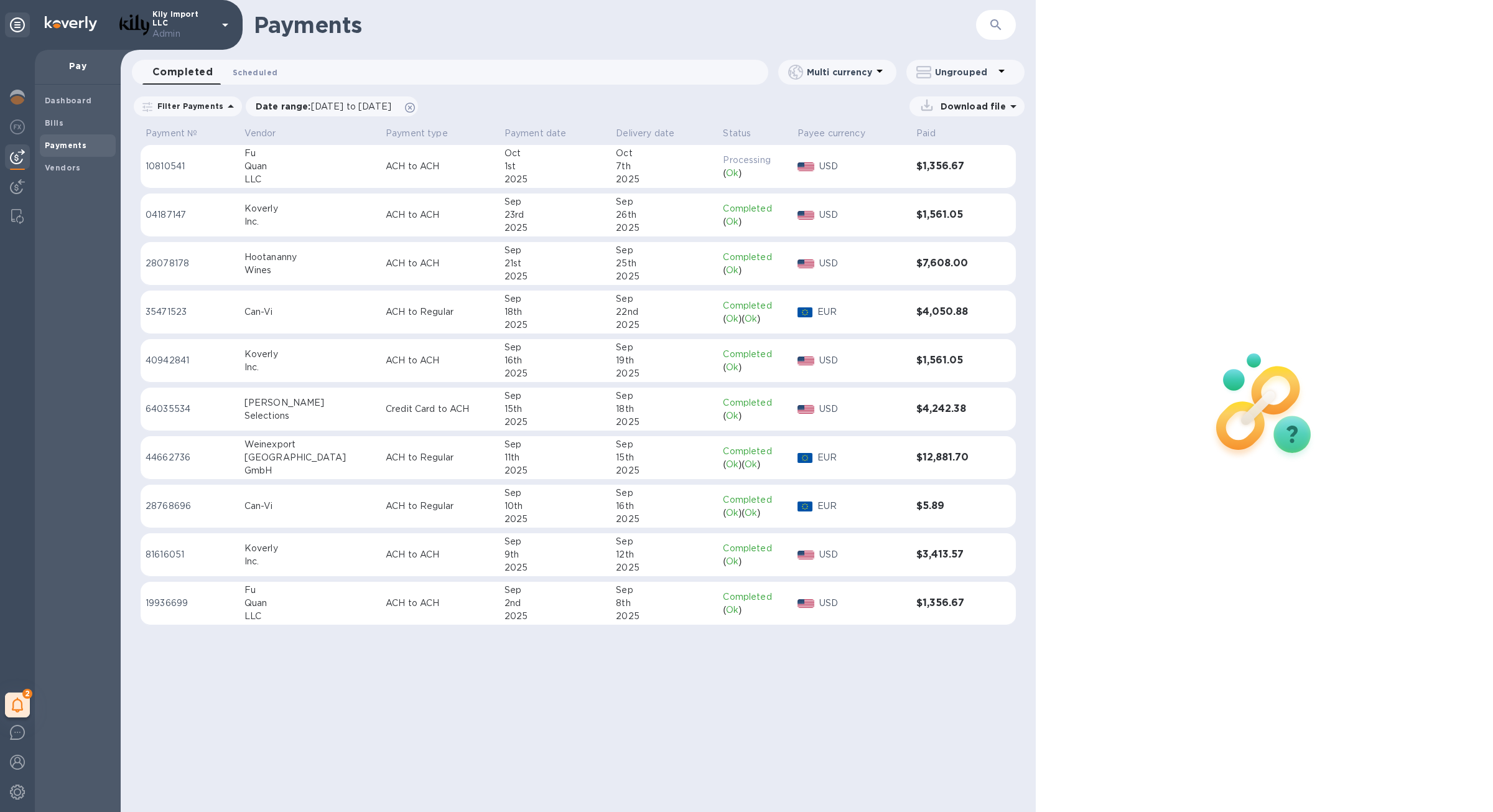
click at [243, 72] on span "Scheduled 0" at bounding box center [255, 72] width 45 height 13
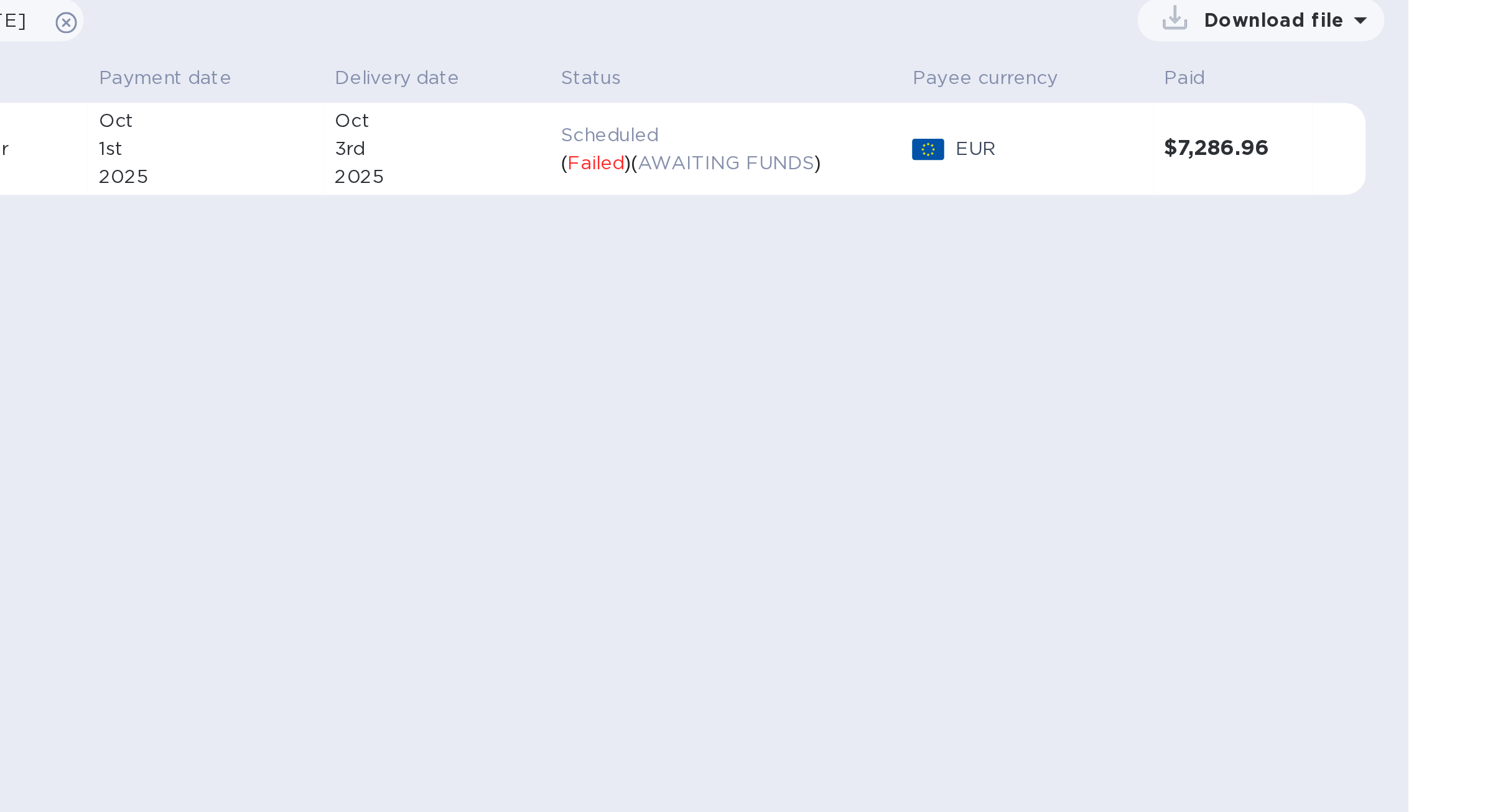
click at [711, 181] on td "Scheduled ( Failed ) ( AWAITING FUNDS )" at bounding box center [717, 166] width 164 height 43
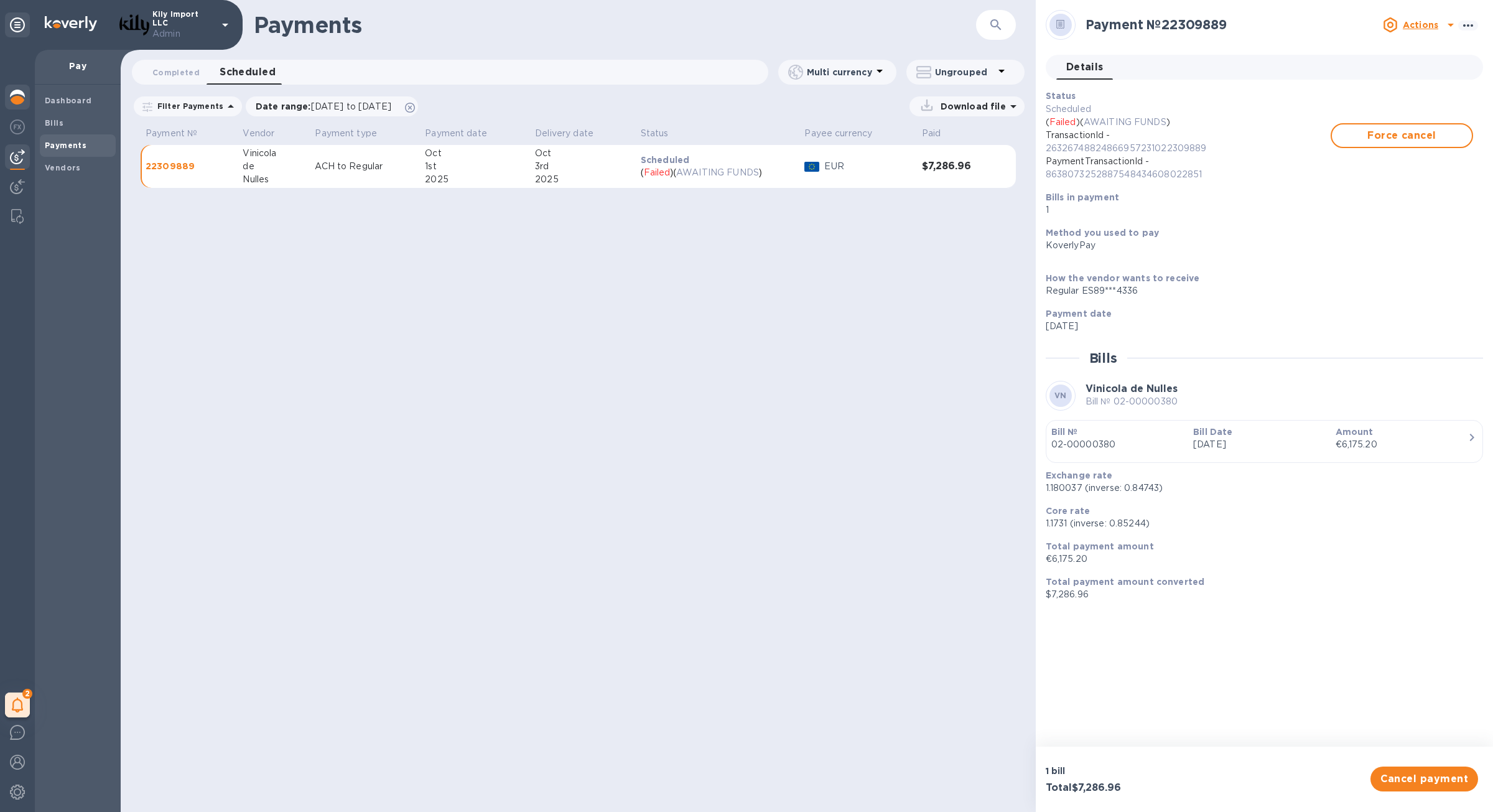
click at [12, 99] on img at bounding box center [18, 97] width 15 height 15
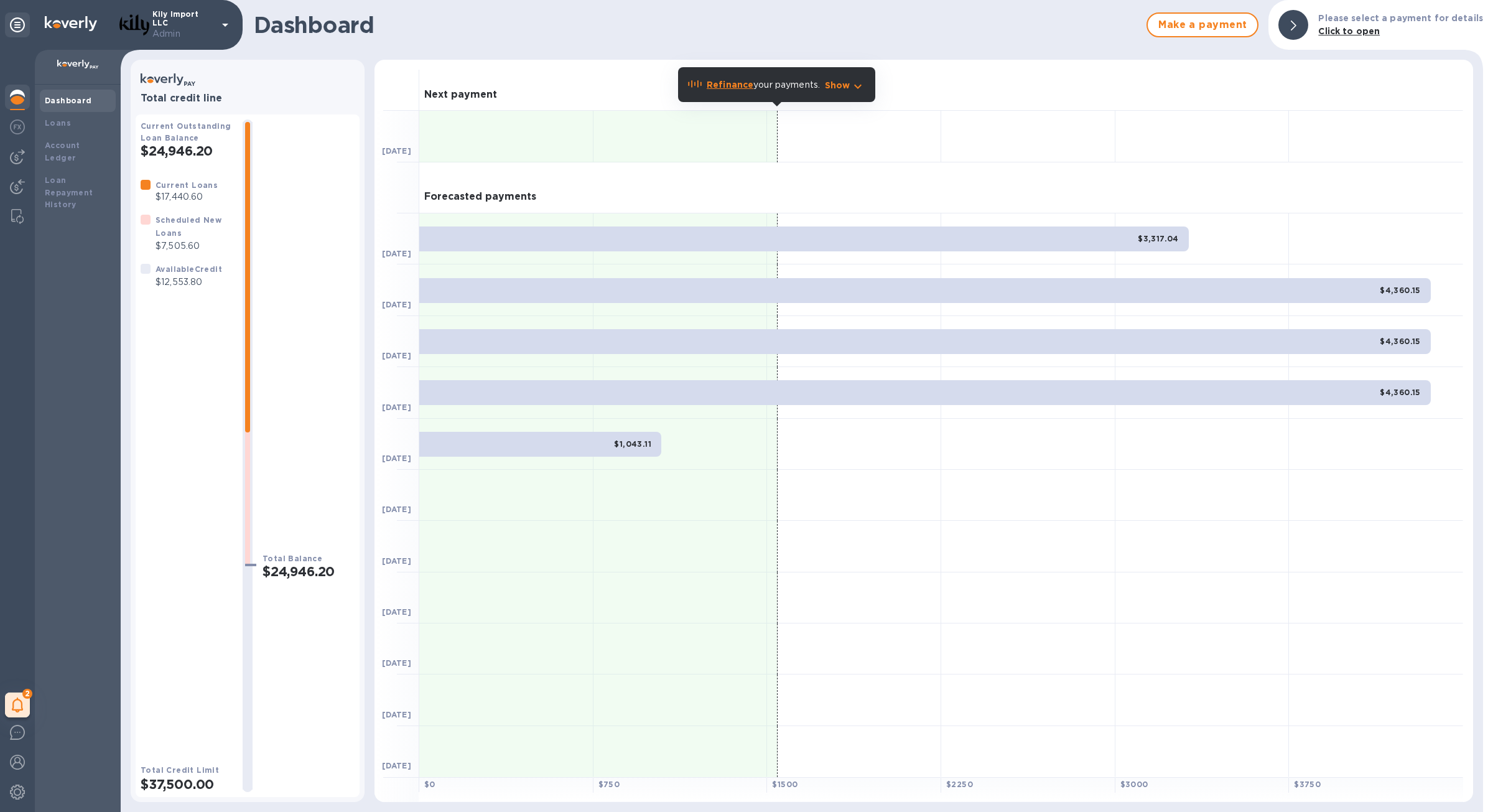
click at [199, 199] on p "$17,440.60" at bounding box center [187, 196] width 62 height 13
click at [180, 27] on p "Admin" at bounding box center [183, 33] width 62 height 13
click at [14, 795] on img at bounding box center [18, 792] width 15 height 15
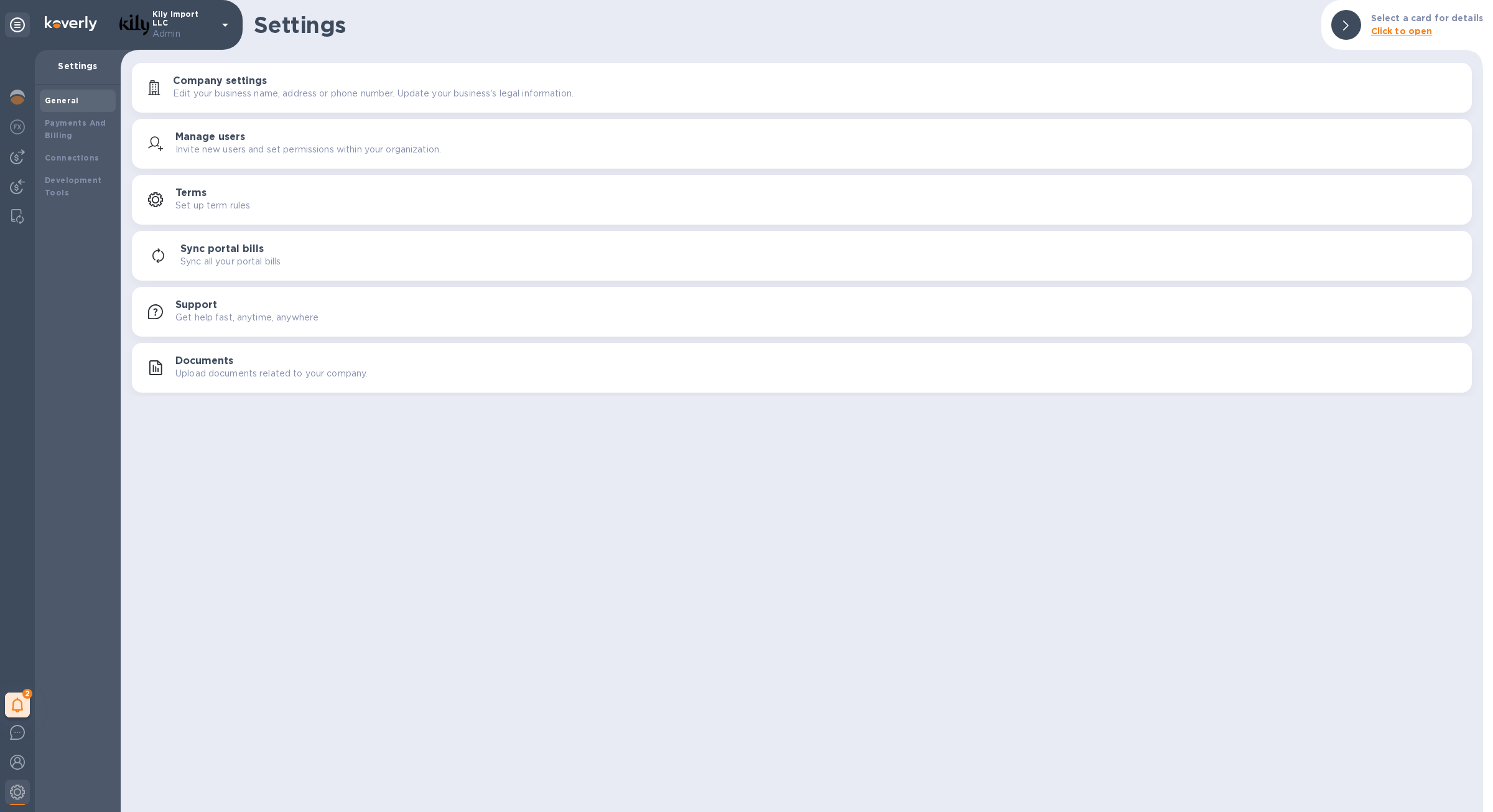
click at [291, 105] on button "Company settings Edit your business name, address or phone number. Update your …" at bounding box center [802, 88] width 1340 height 50
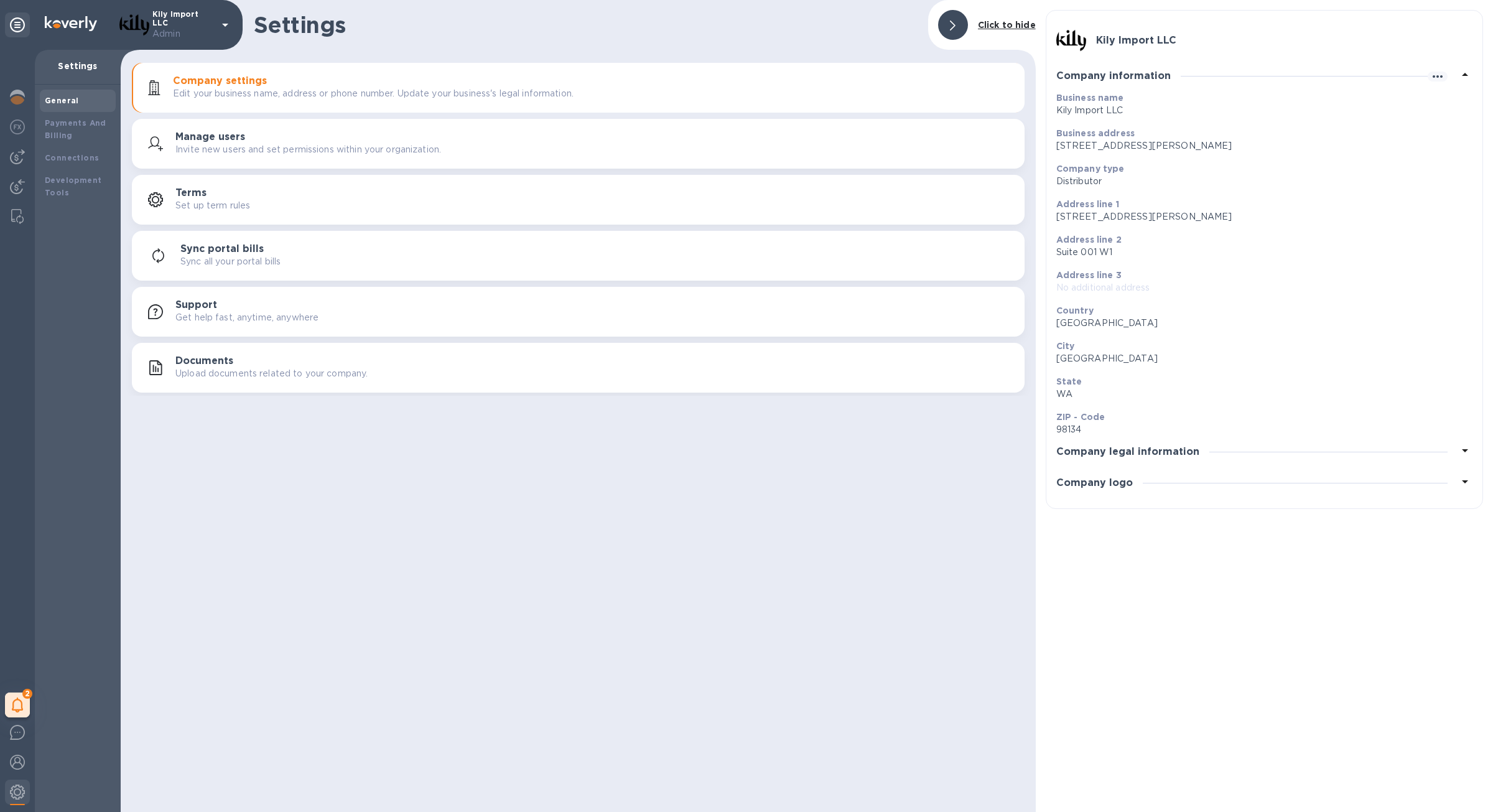
click at [1088, 110] on p "Kily Import LLC" at bounding box center [1260, 110] width 406 height 13
copy p "Kily Import LLC"
